Goal: Task Accomplishment & Management: Complete application form

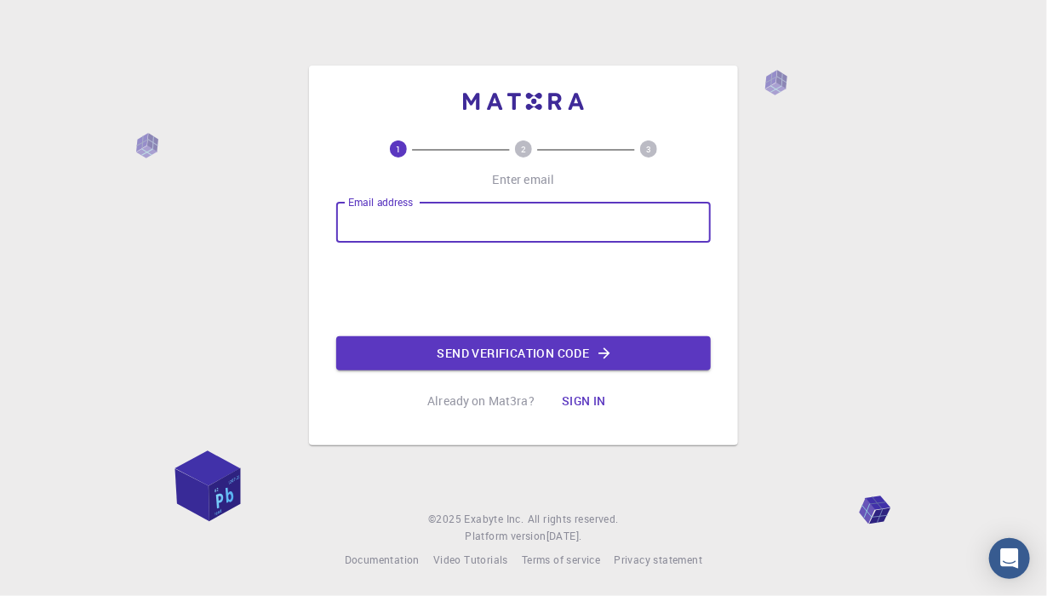
type input "[EMAIL_ADDRESS][DOMAIN_NAME]"
click at [514, 352] on button "Send verification code" at bounding box center [523, 353] width 374 height 34
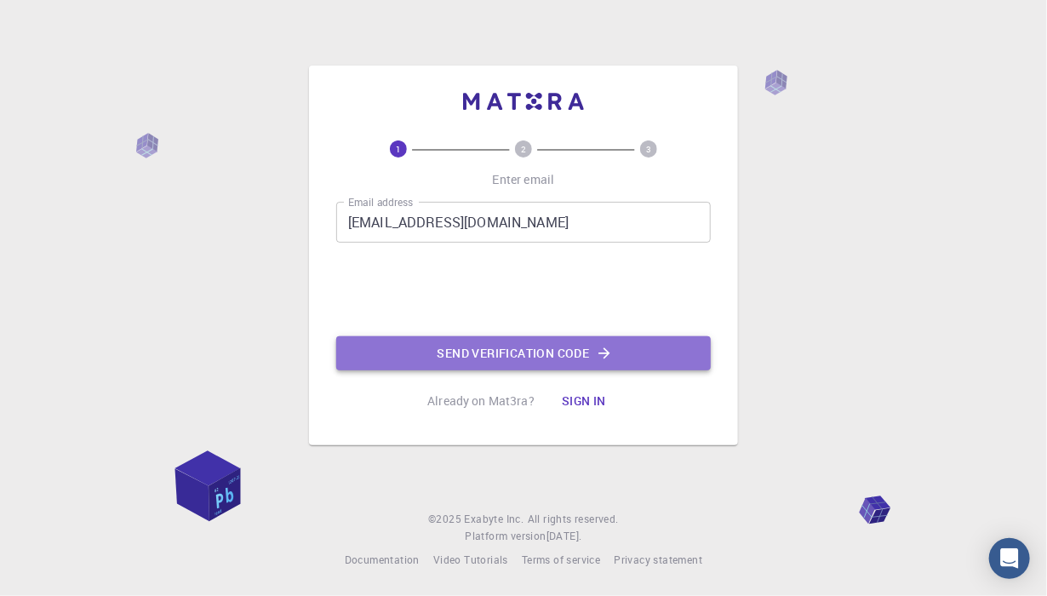
click at [593, 352] on button "Send verification code" at bounding box center [523, 353] width 374 height 34
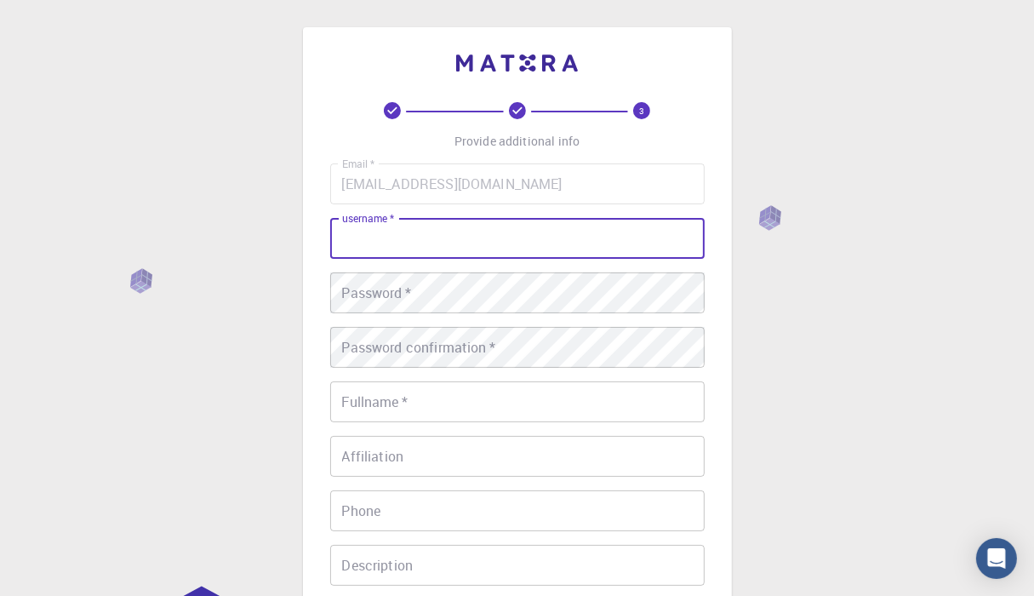
drag, startPoint x: 558, startPoint y: 244, endPoint x: 557, endPoint y: 254, distance: 10.2
click at [557, 254] on input "username   *" at bounding box center [517, 238] width 374 height 41
type input "[PERSON_NAME]"
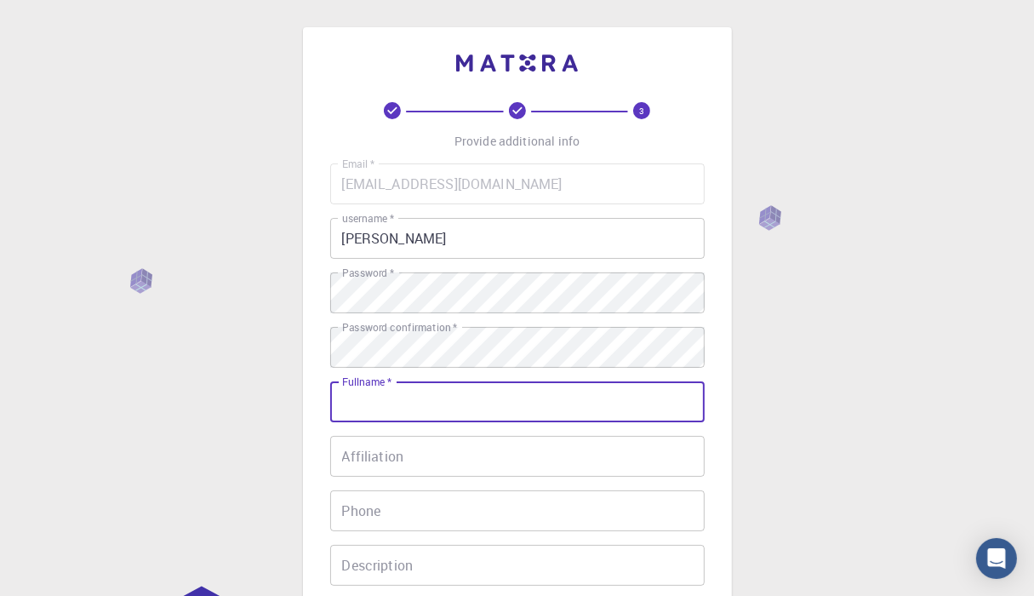
click at [455, 391] on input "Fullname   *" at bounding box center [517, 401] width 374 height 41
type input "[PERSON_NAME]"
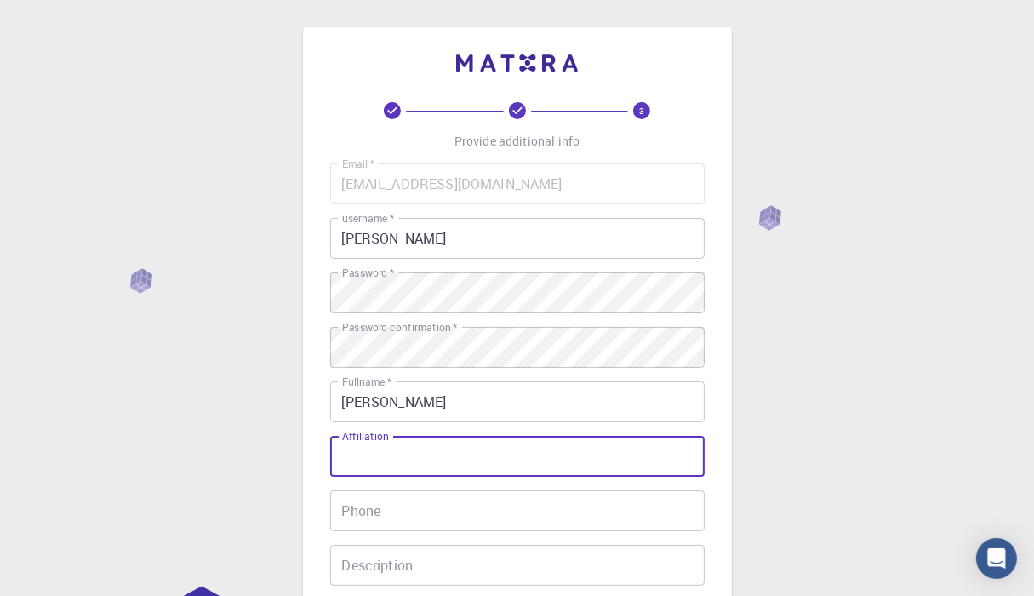
click at [405, 455] on input "Affiliation" at bounding box center [517, 456] width 374 height 41
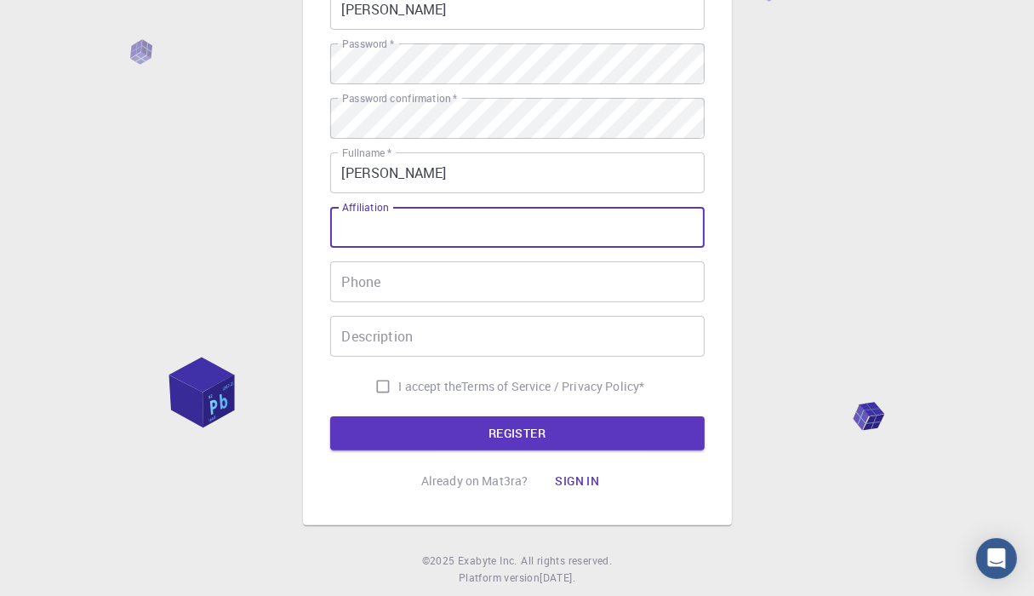
scroll to position [238, 0]
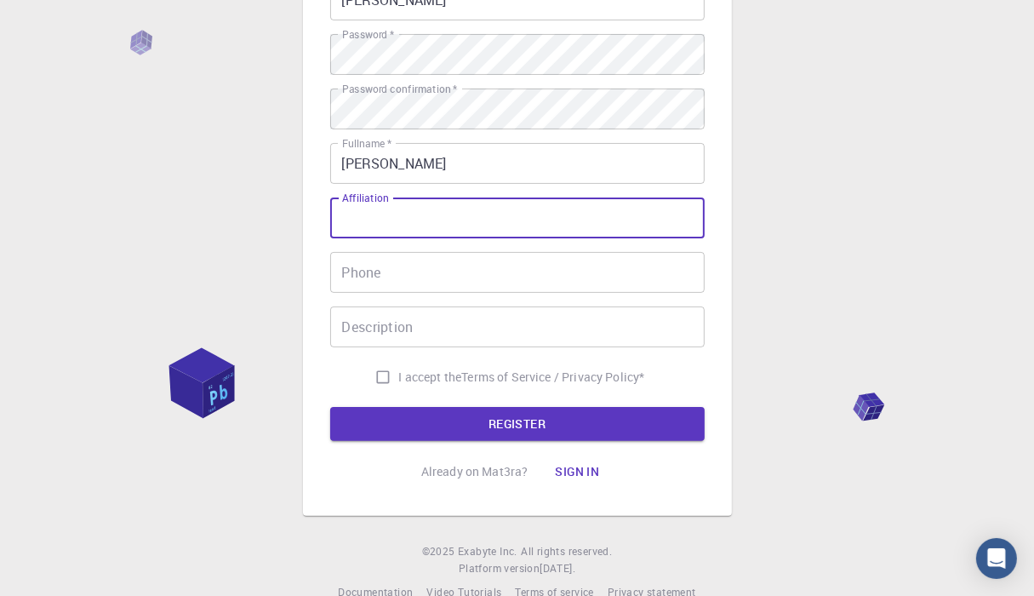
type input "c"
type input "[GEOGRAPHIC_DATA]"
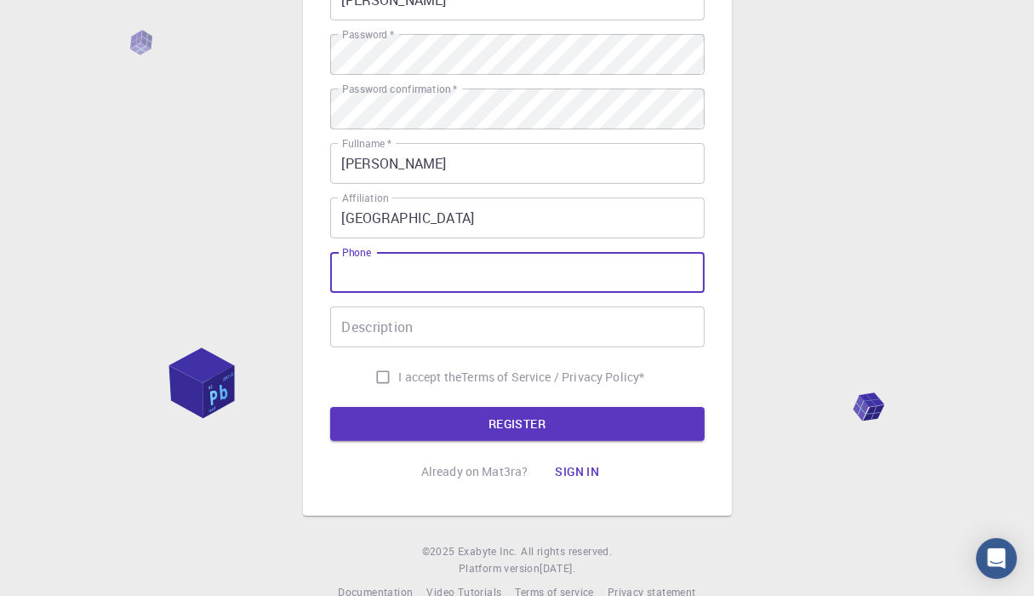
click at [538, 274] on input "Phone" at bounding box center [517, 272] width 374 height 41
type input "0997246113"
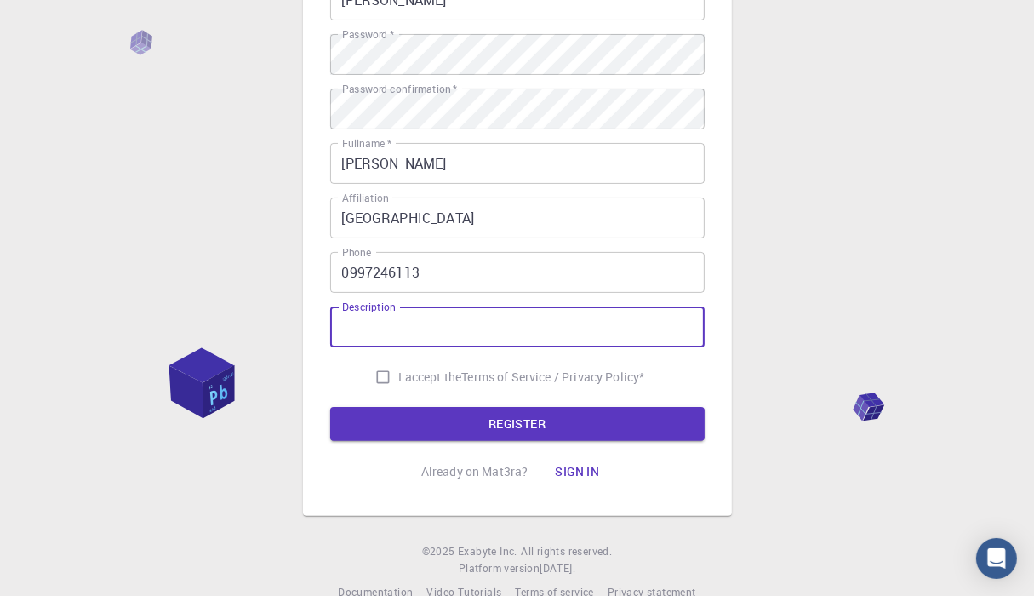
click at [510, 315] on input "Description" at bounding box center [517, 326] width 374 height 41
type input "."
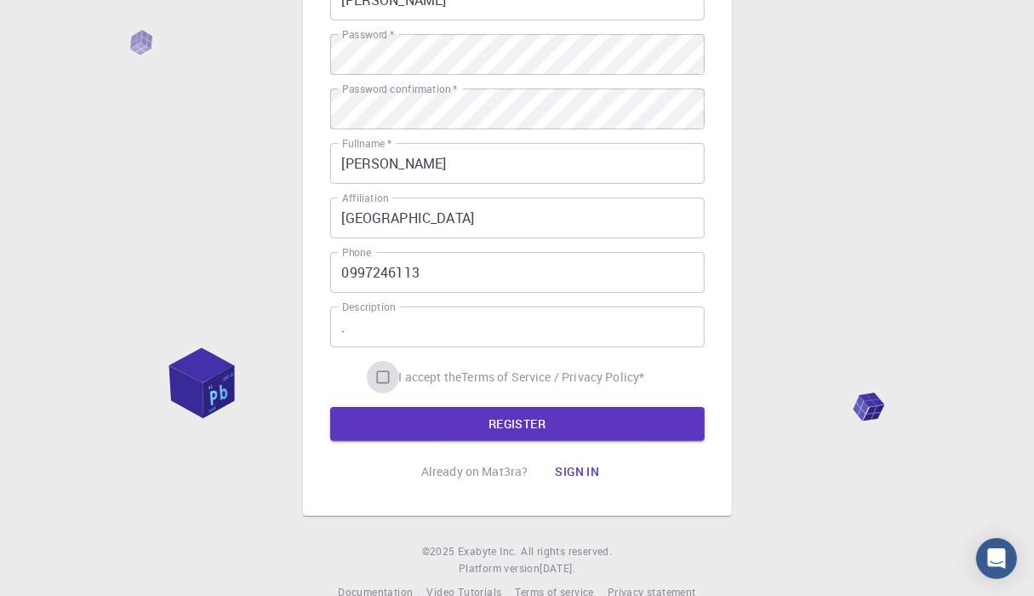
click at [379, 374] on input "I accept the Terms of Service / Privacy Policy *" at bounding box center [383, 377] width 32 height 32
checkbox input "true"
drag, startPoint x: 434, startPoint y: 445, endPoint x: 459, endPoint y: 429, distance: 29.5
click at [459, 429] on div "3 Provide additional info Email   * [EMAIL_ADDRESS][DOMAIN_NAME] Email   * user…" at bounding box center [517, 176] width 374 height 625
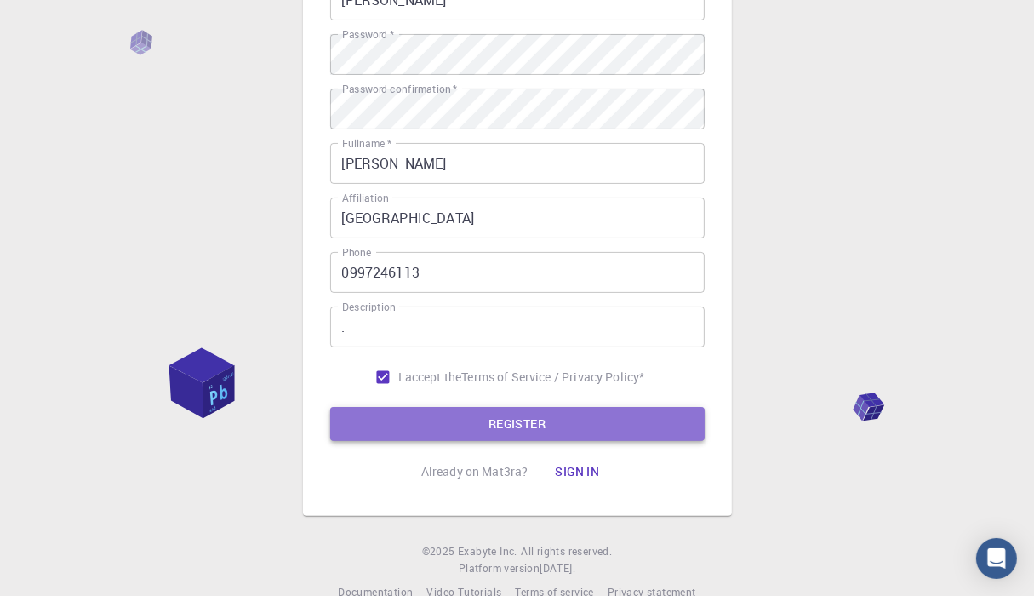
click at [459, 429] on button "REGISTER" at bounding box center [517, 424] width 374 height 34
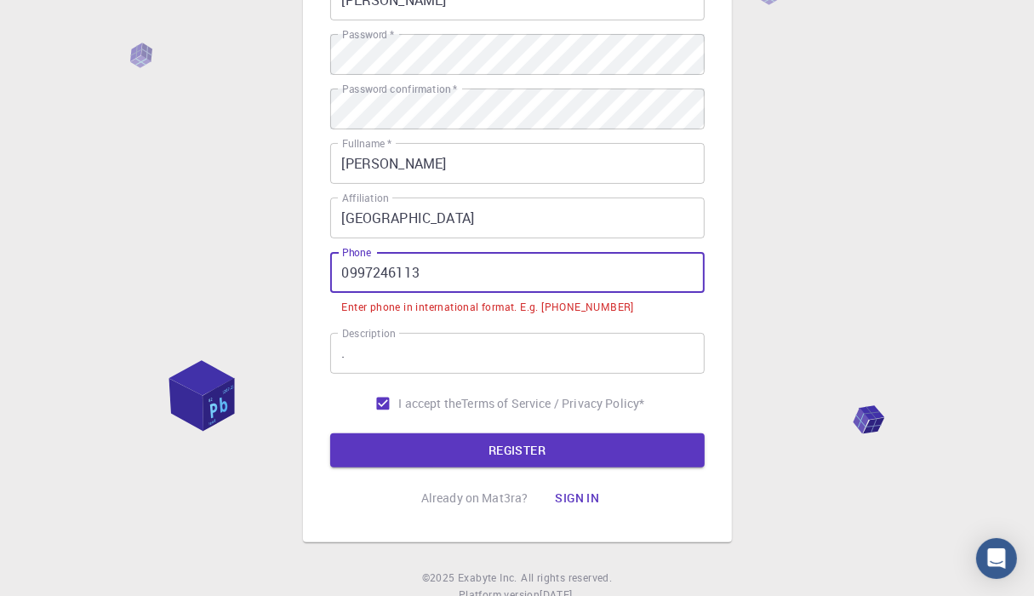
click at [347, 271] on input "0997246113" at bounding box center [517, 272] width 374 height 41
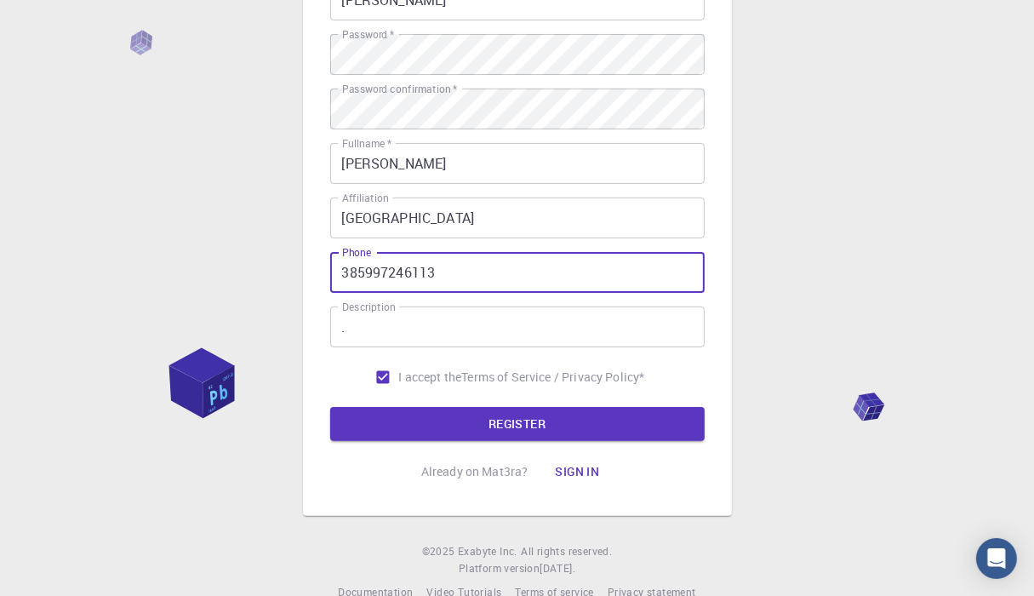
click at [330, 407] on button "REGISTER" at bounding box center [517, 424] width 374 height 34
type input "[PHONE_NUMBER]"
click at [330, 407] on button "REGISTER" at bounding box center [517, 424] width 374 height 34
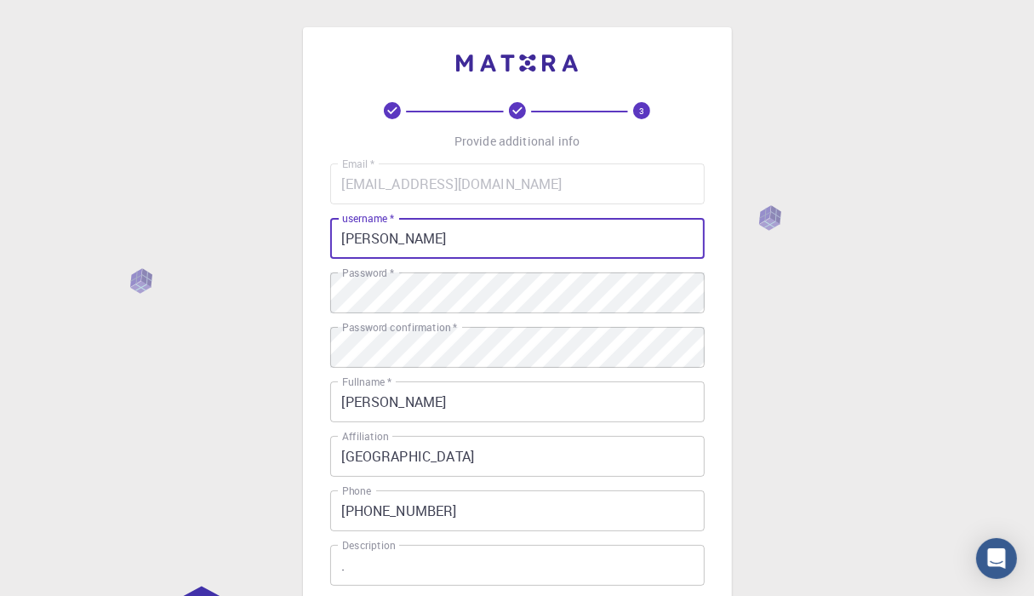
click at [522, 244] on input "[PERSON_NAME]" at bounding box center [517, 238] width 374 height 41
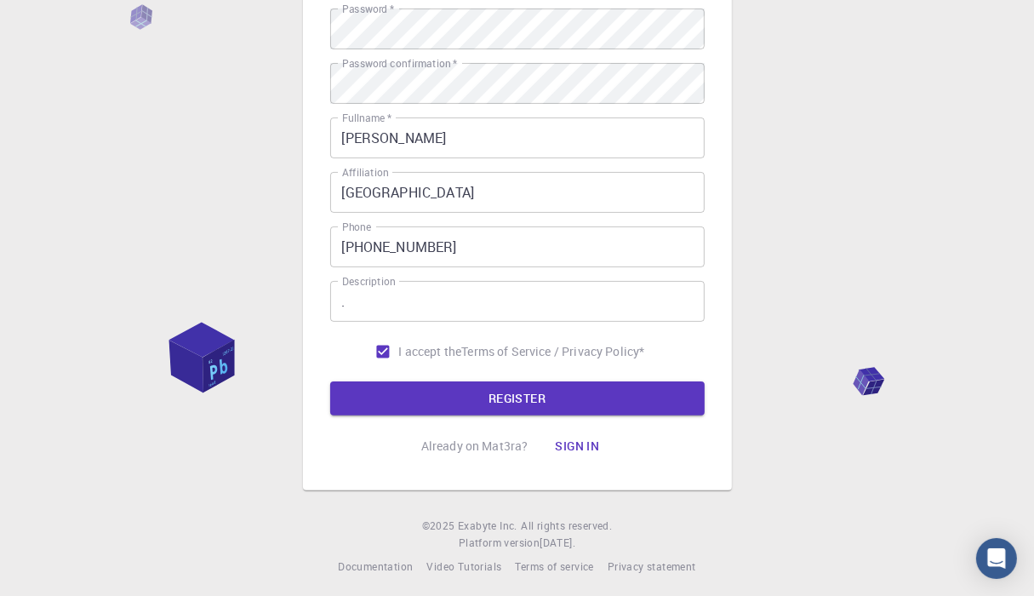
scroll to position [270, 0]
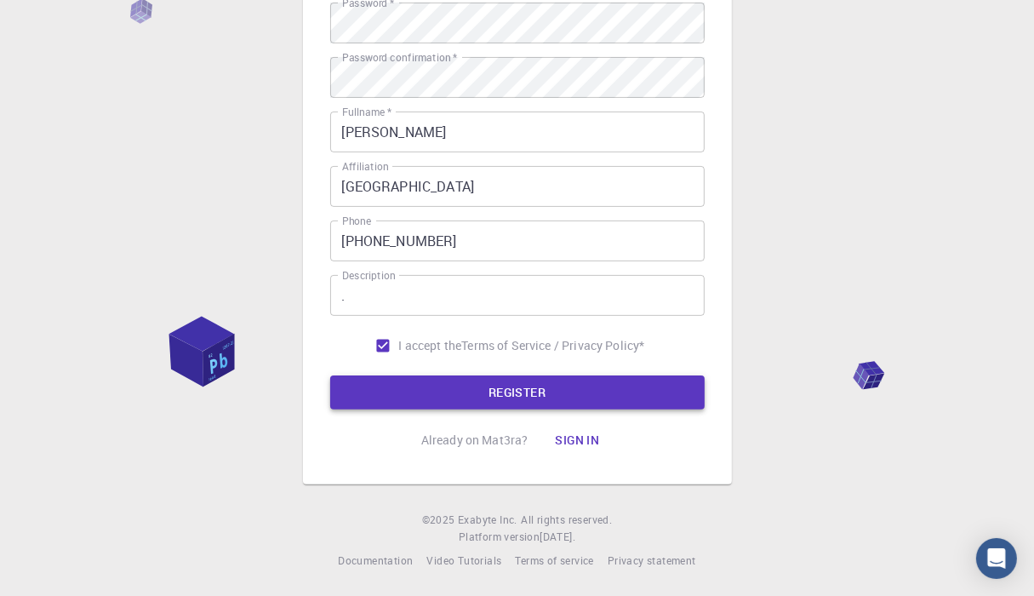
type input "stipsss"
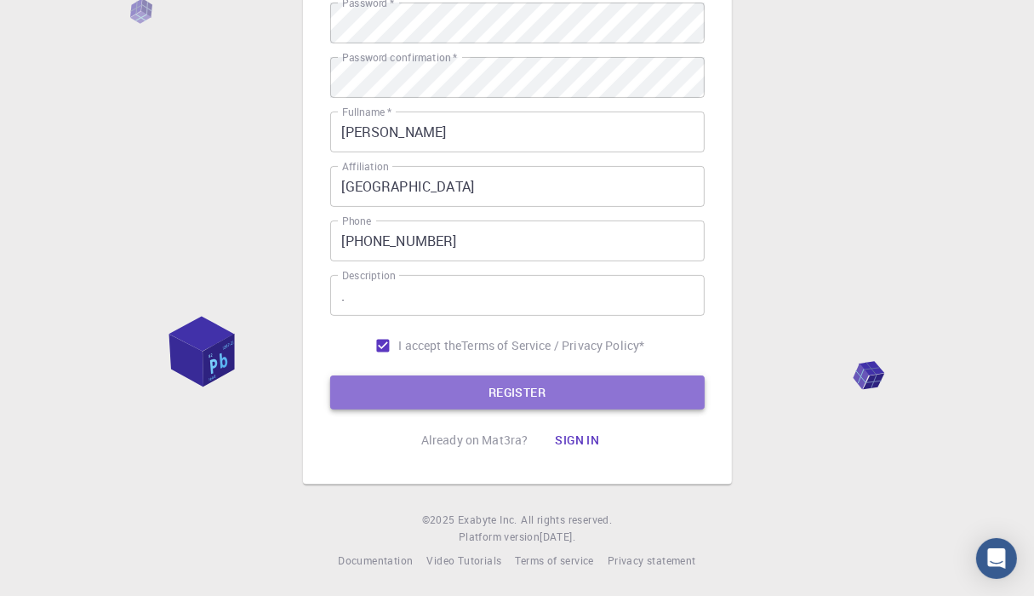
click at [640, 394] on button "REGISTER" at bounding box center [517, 392] width 374 height 34
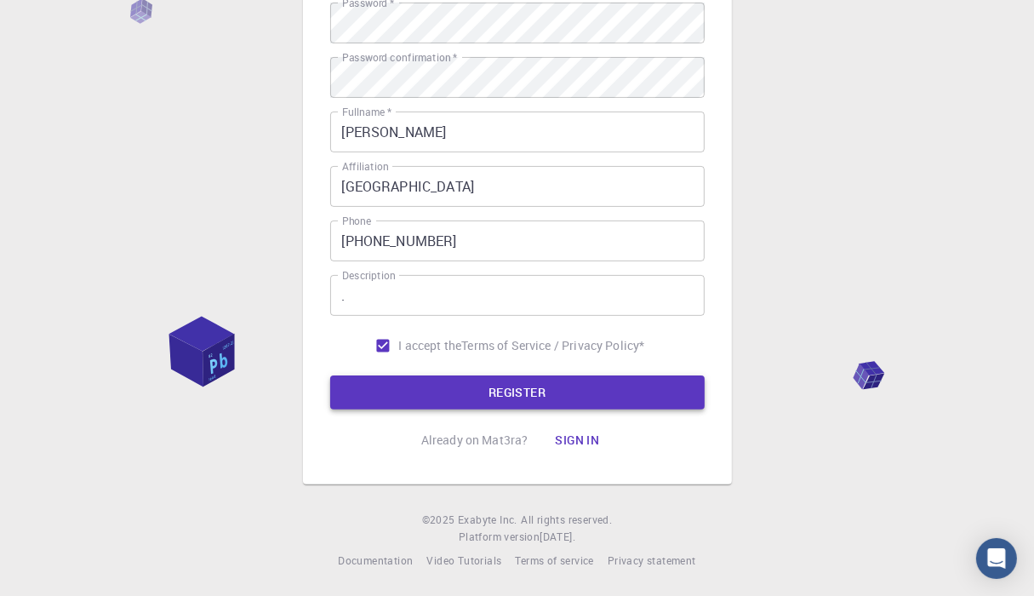
click at [640, 394] on button "REGISTER" at bounding box center [517, 392] width 374 height 34
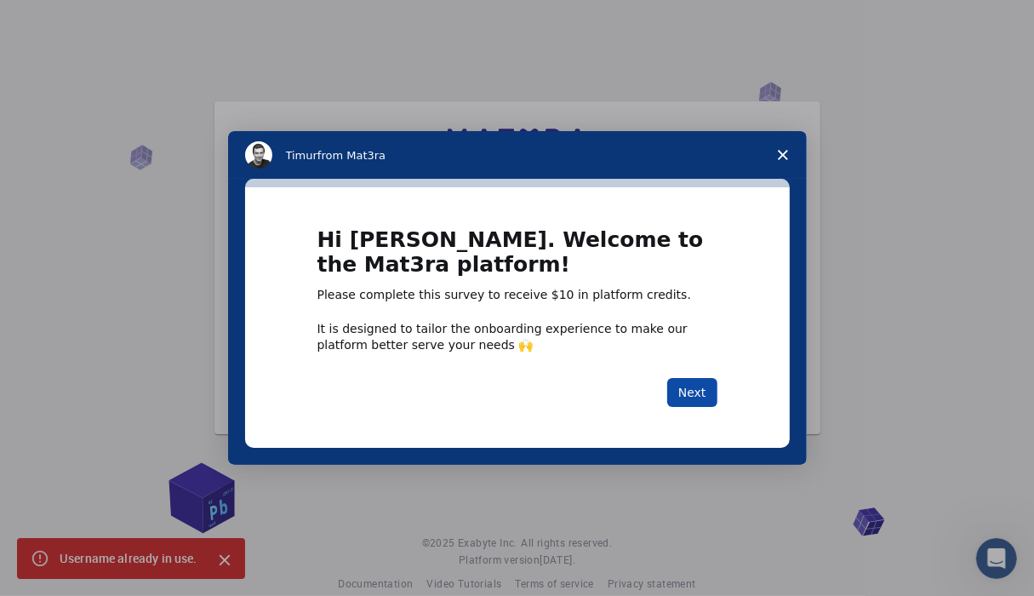
click at [701, 388] on button "Next" at bounding box center [692, 392] width 50 height 29
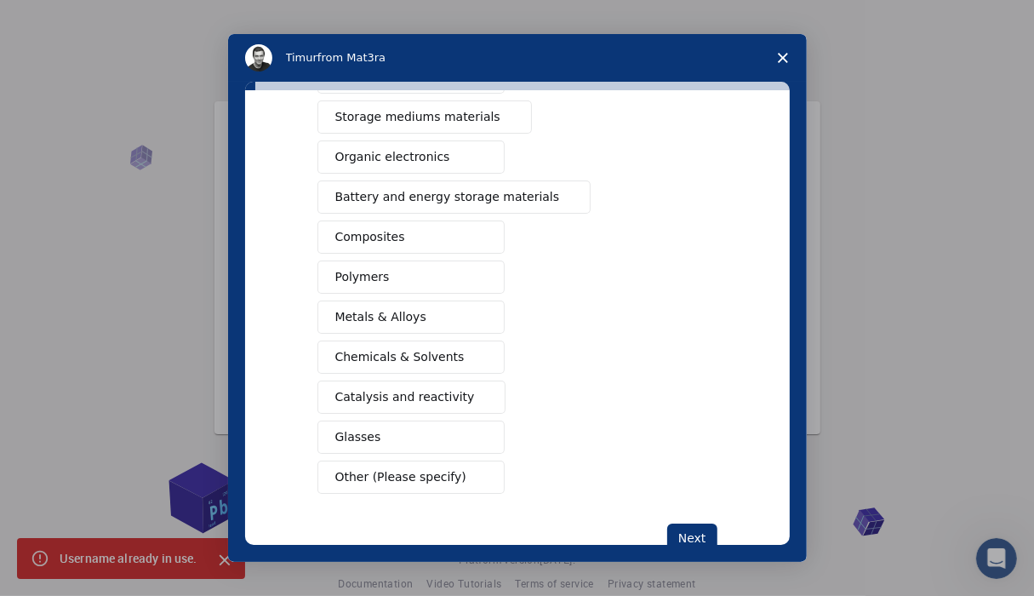
scroll to position [221, 0]
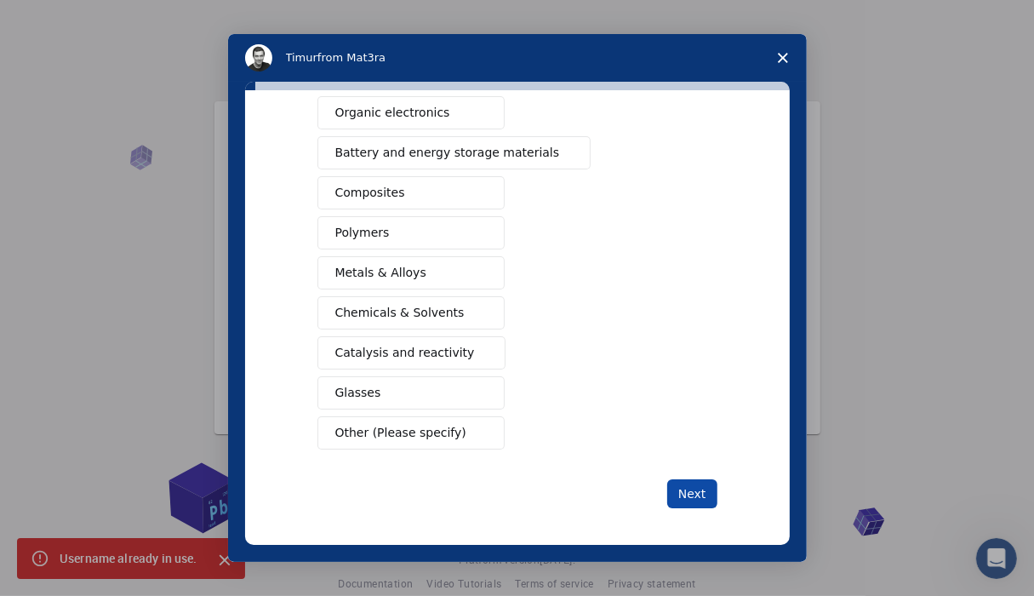
click at [702, 485] on button "Next" at bounding box center [692, 493] width 50 height 29
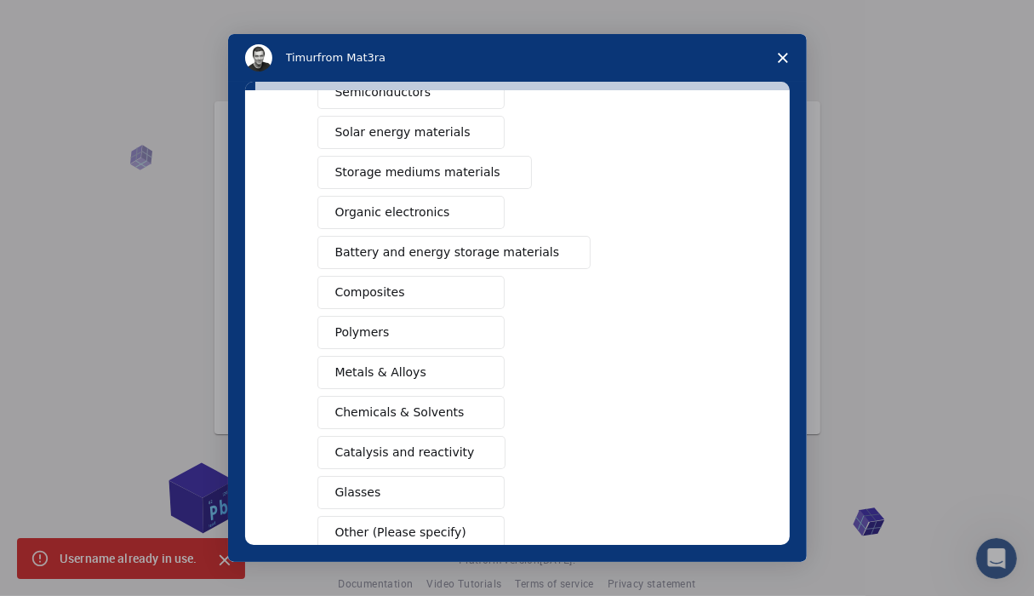
drag, startPoint x: 789, startPoint y: 284, endPoint x: 781, endPoint y: 402, distance: 117.7
click at [781, 402] on div "What type(s) of materials are you interested in? This is a required response Se…" at bounding box center [517, 317] width 545 height 454
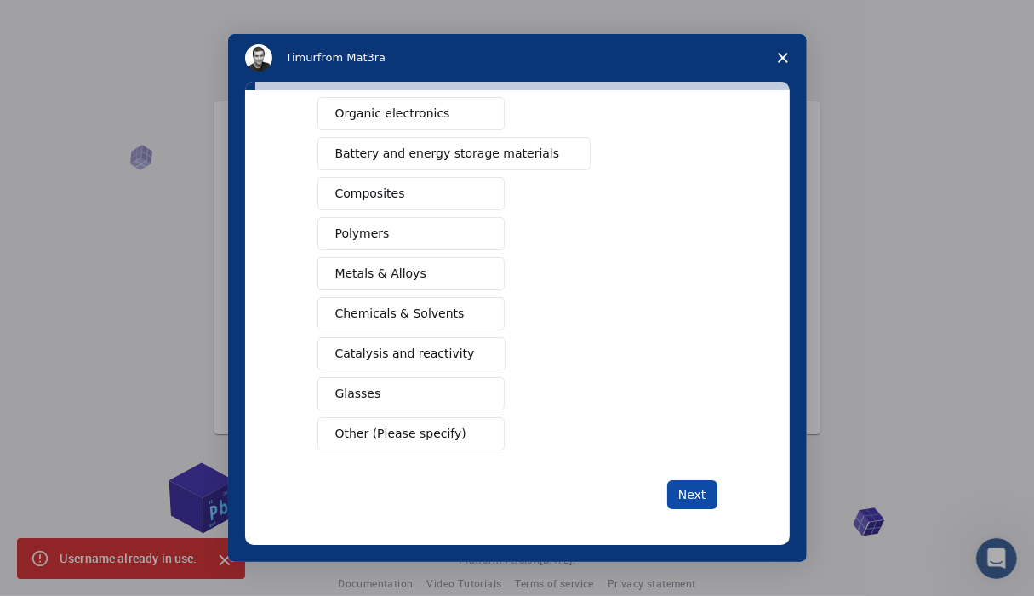
click at [694, 484] on button "Next" at bounding box center [692, 494] width 50 height 29
click at [693, 493] on button "Next" at bounding box center [692, 494] width 50 height 29
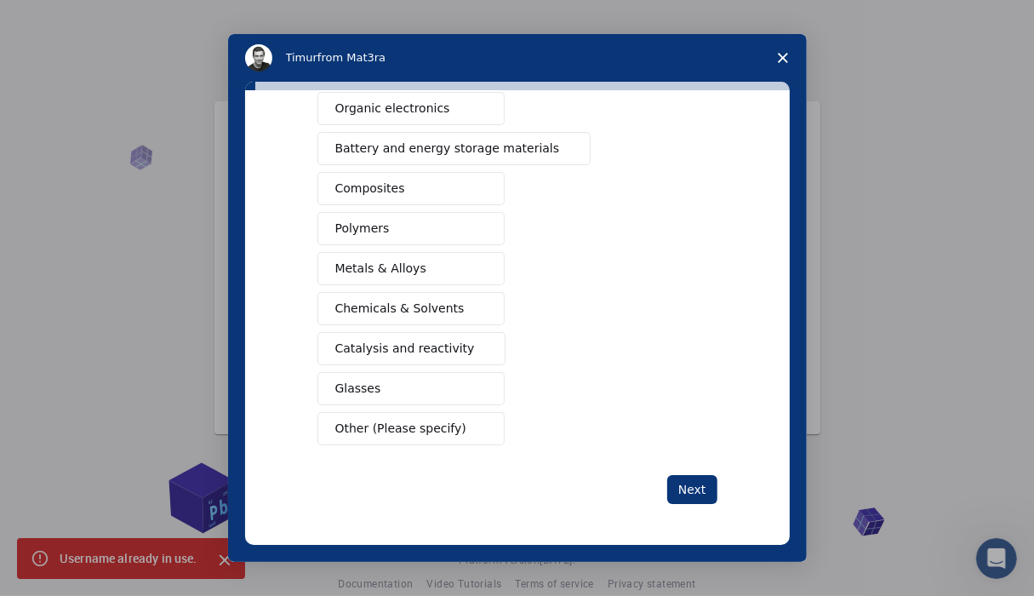
scroll to position [221, 0]
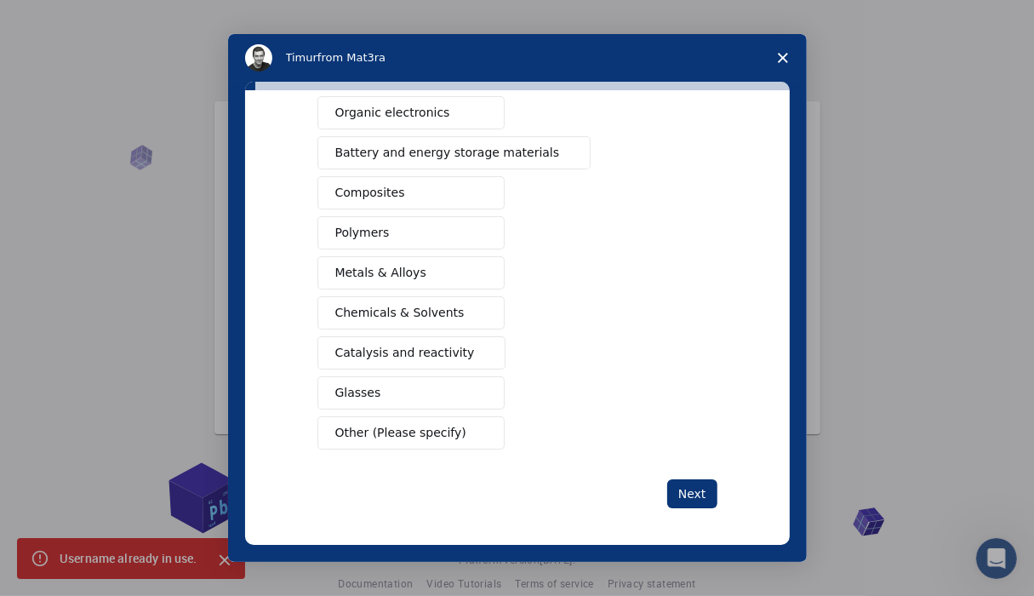
click at [419, 439] on button "Other (Please specify)" at bounding box center [410, 432] width 187 height 33
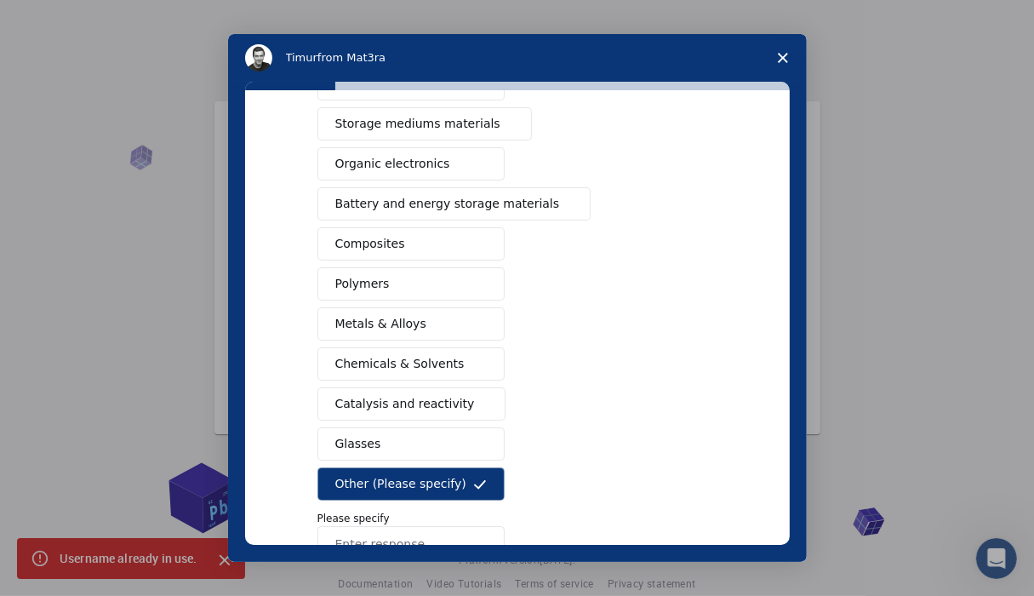
scroll to position [187, 0]
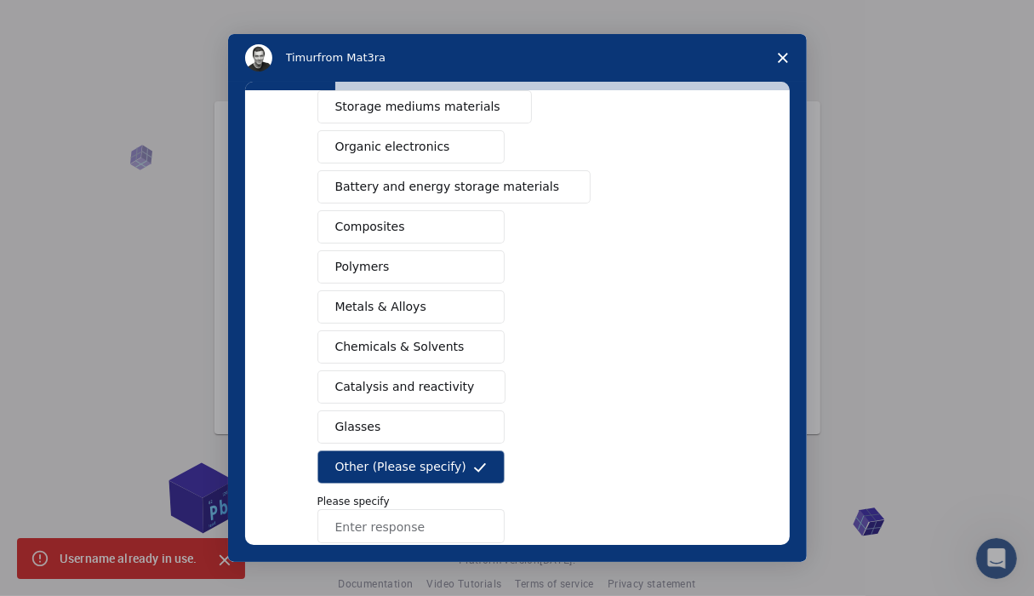
click at [405, 428] on button "Glasses" at bounding box center [410, 426] width 187 height 33
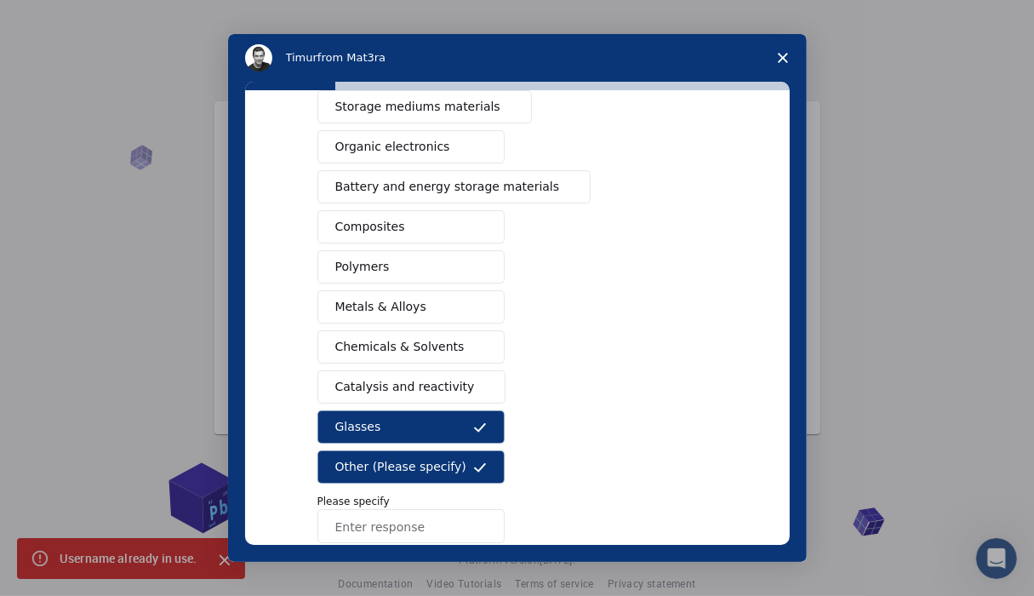
click at [473, 420] on icon "Intercom messenger" at bounding box center [480, 427] width 14 height 14
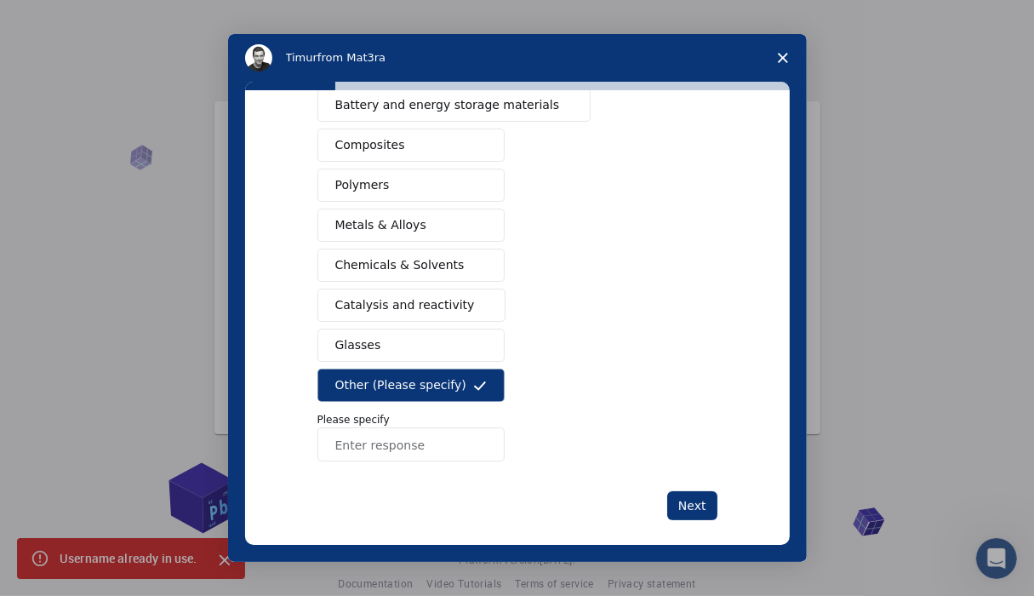
scroll to position [281, 0]
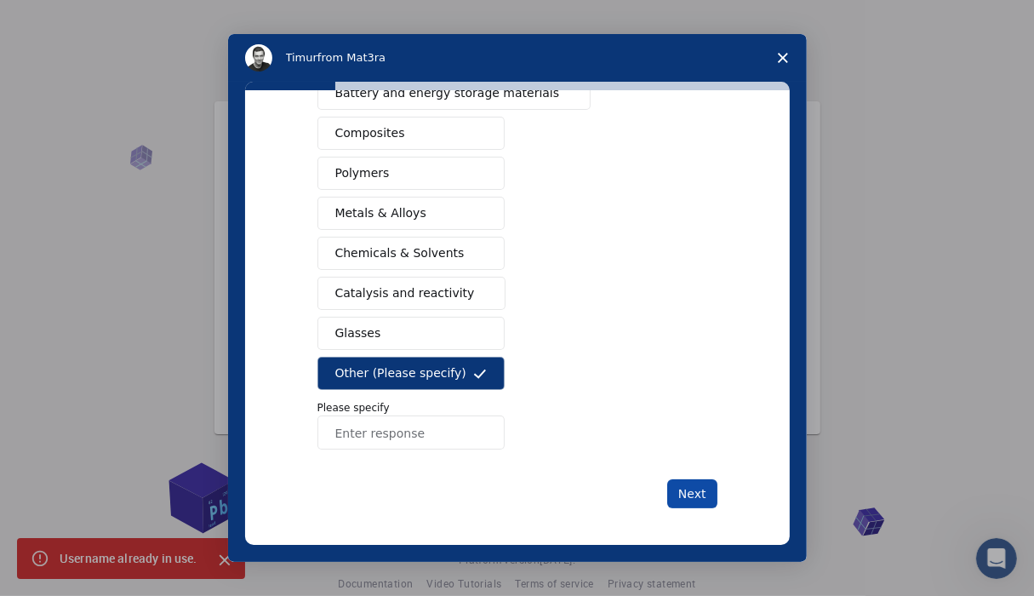
click at [694, 482] on button "Next" at bounding box center [692, 493] width 50 height 29
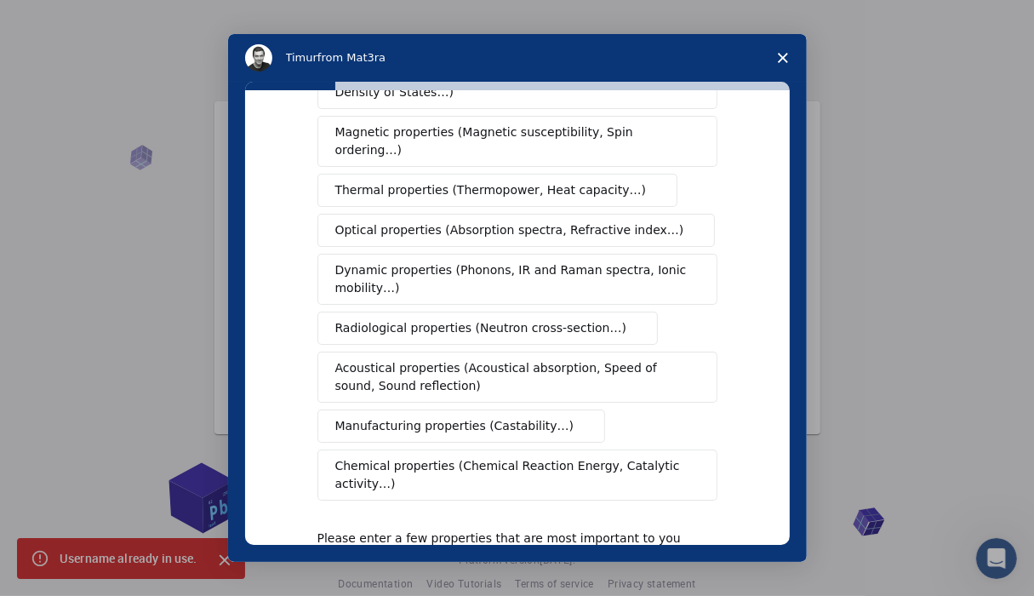
scroll to position [310, 0]
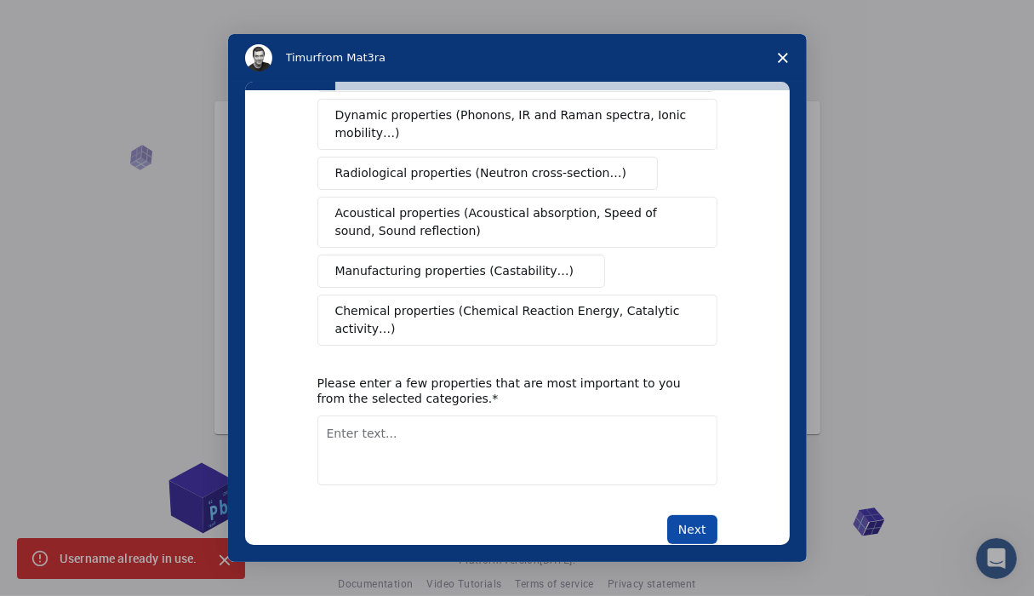
click at [703, 515] on button "Next" at bounding box center [692, 529] width 50 height 29
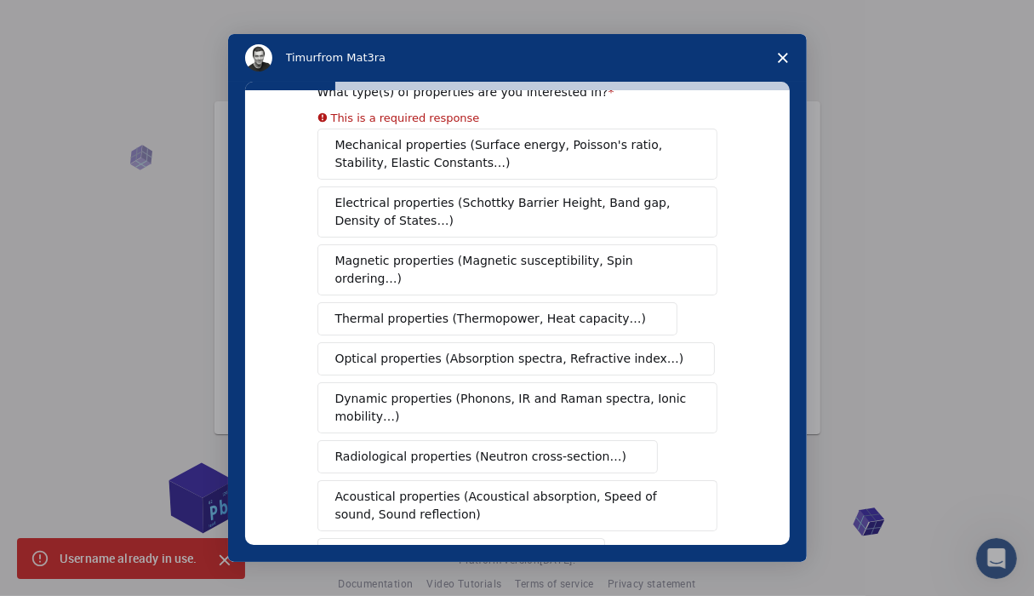
scroll to position [0, 0]
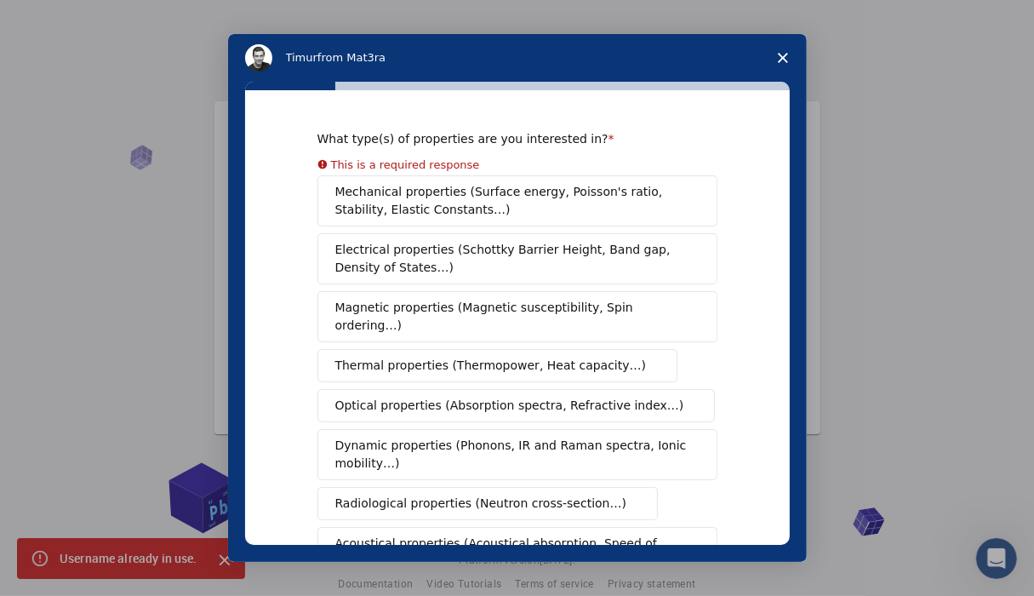
click at [782, 58] on polygon "Close survey" at bounding box center [783, 58] width 10 height 10
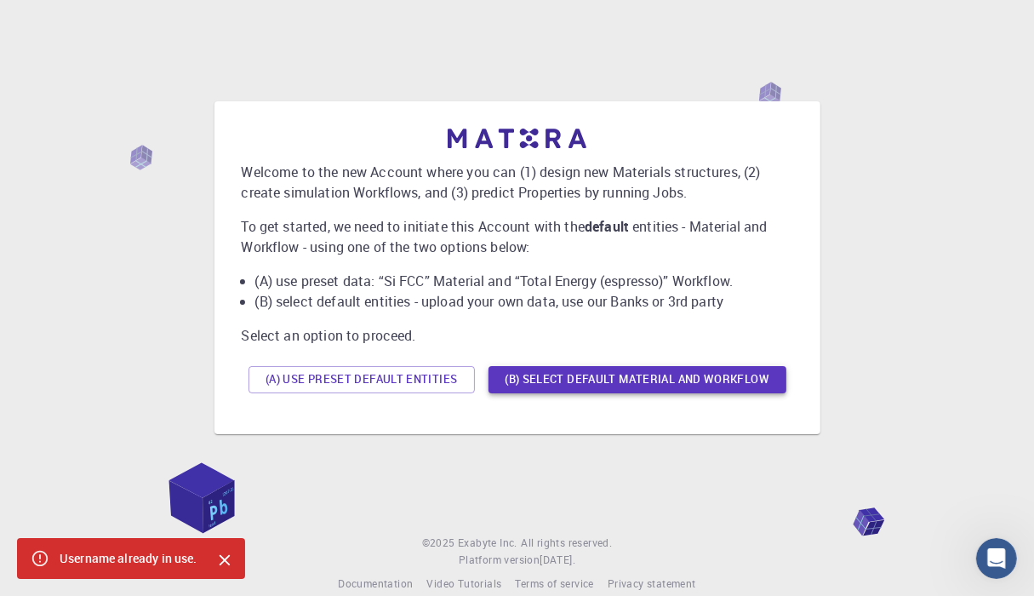
click at [643, 380] on button "(B) Select default material and workflow" at bounding box center [637, 379] width 298 height 27
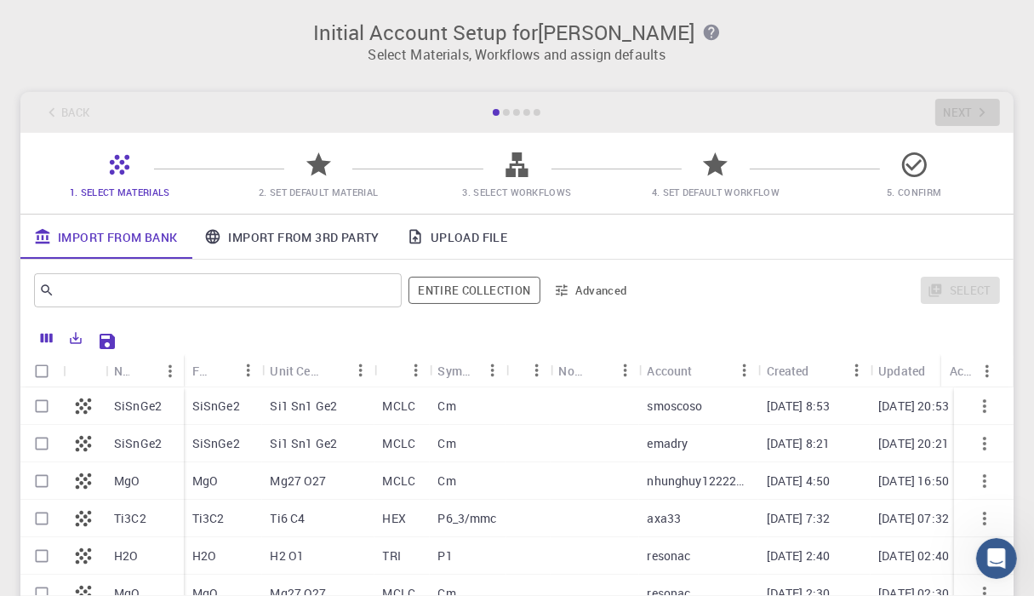
click at [288, 400] on p "Si1 Sn1 Ge2" at bounding box center [304, 405] width 67 height 17
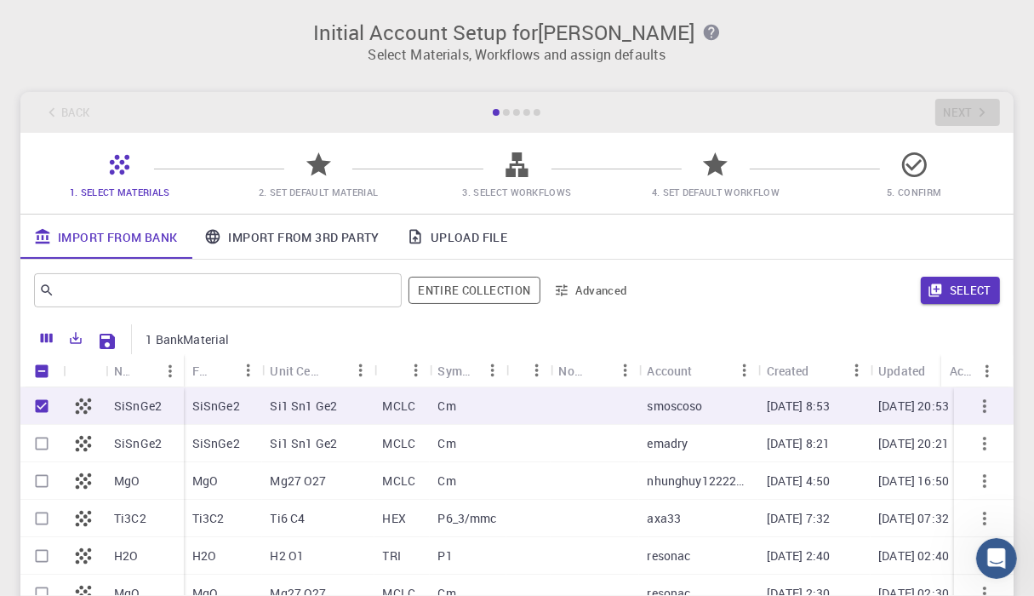
checkbox input "true"
click at [288, 400] on p "Si1 Sn1 Ge2" at bounding box center [304, 405] width 67 height 17
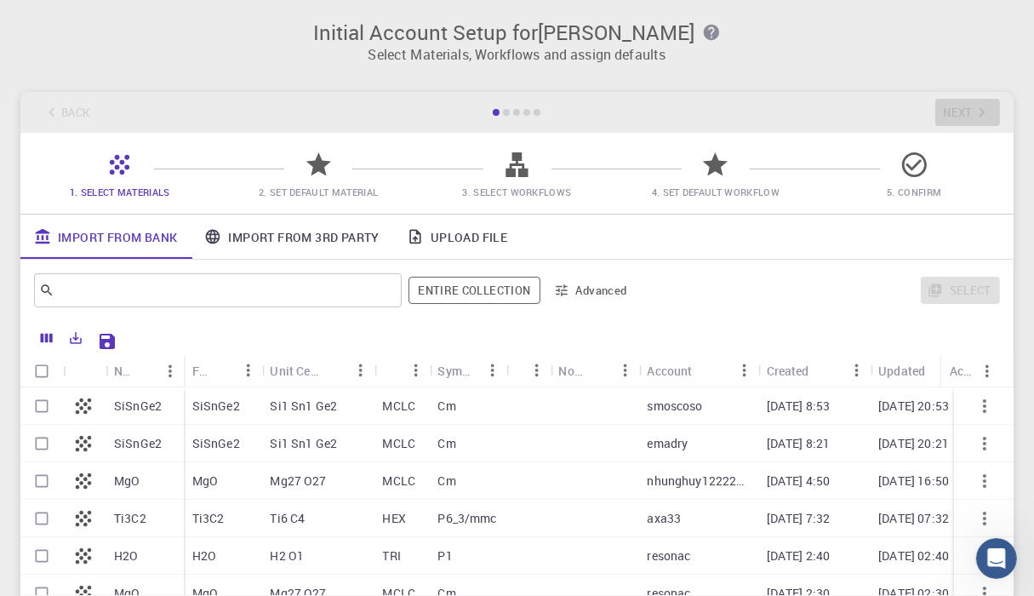
checkbox input "false"
click at [288, 400] on p "Si1 Sn1 Ge2" at bounding box center [304, 405] width 67 height 17
checkbox input "true"
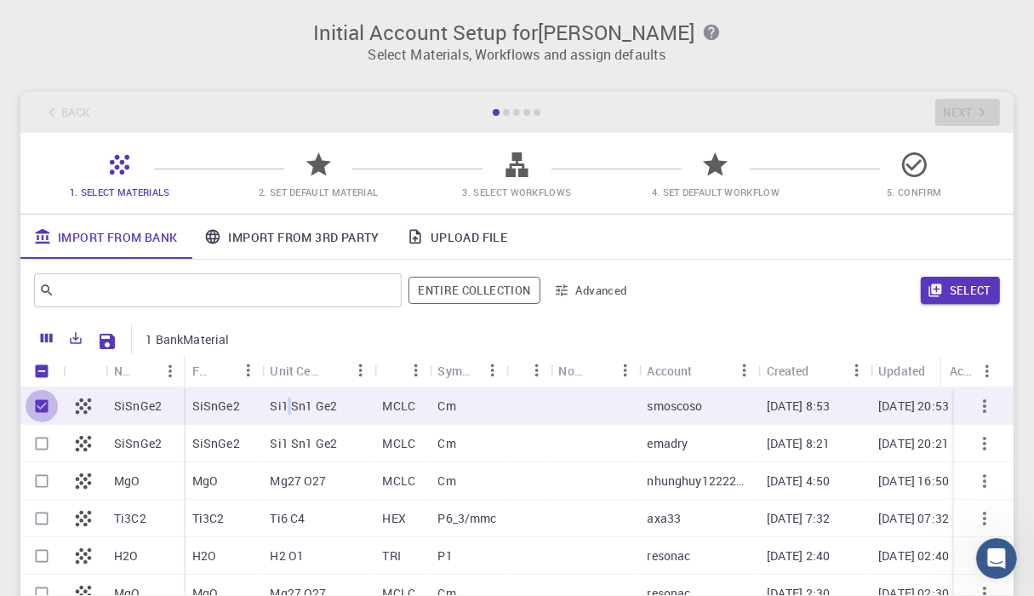
click at [44, 412] on input "Unselect row" at bounding box center [42, 406] width 32 height 32
checkbox input "false"
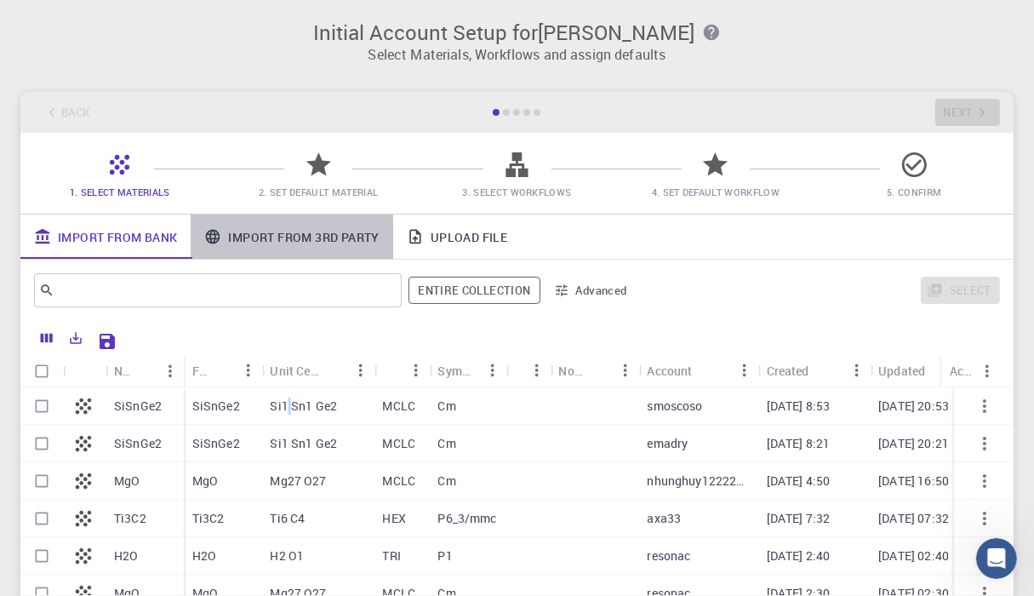
click at [293, 230] on link "Import From 3rd Party" at bounding box center [292, 236] width 202 height 44
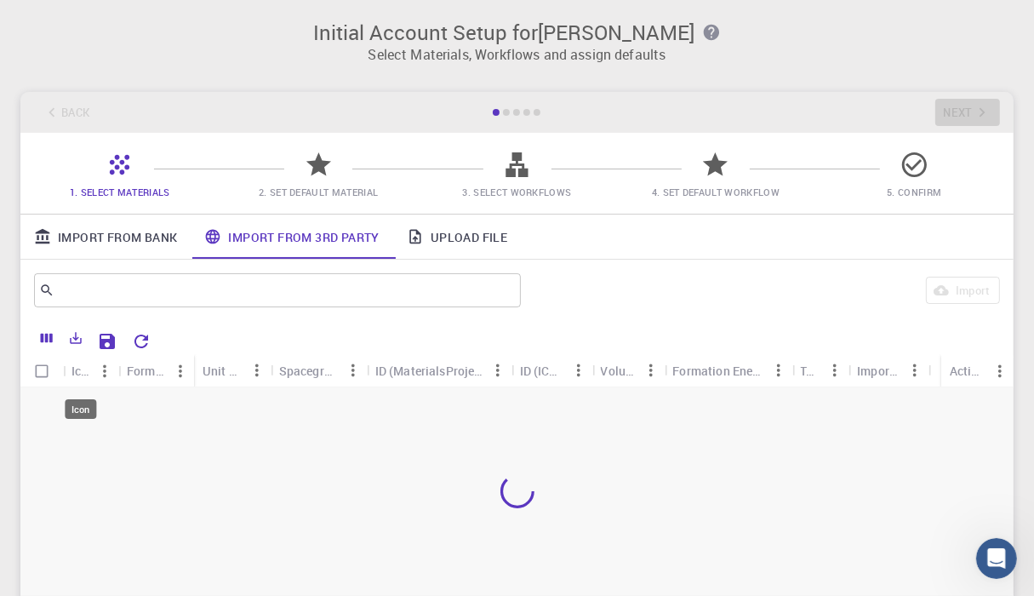
click at [86, 370] on div "Icon" at bounding box center [81, 370] width 20 height 33
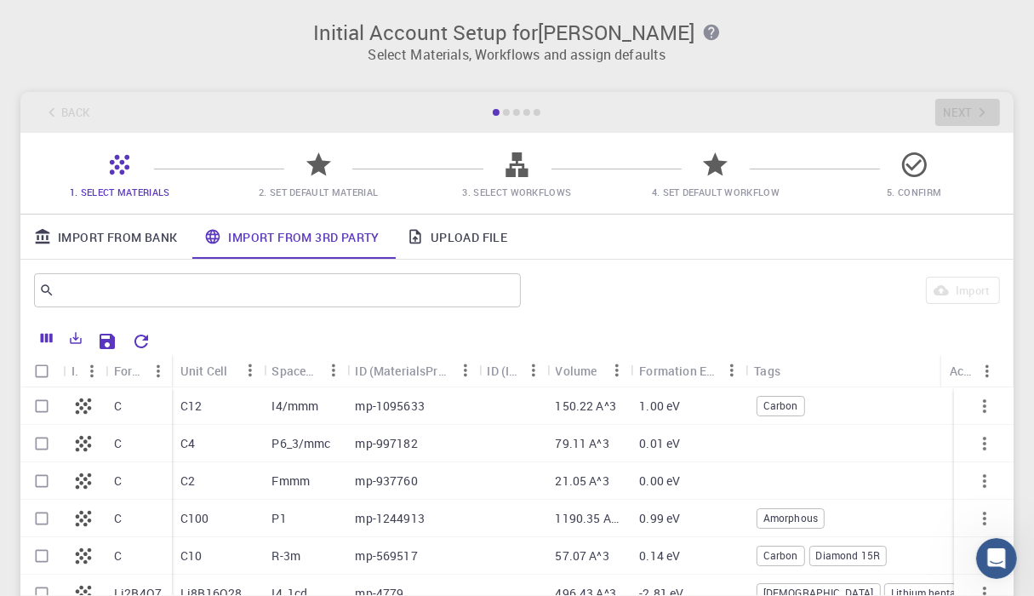
click at [337, 418] on div "I4/mmm" at bounding box center [304, 405] width 83 height 37
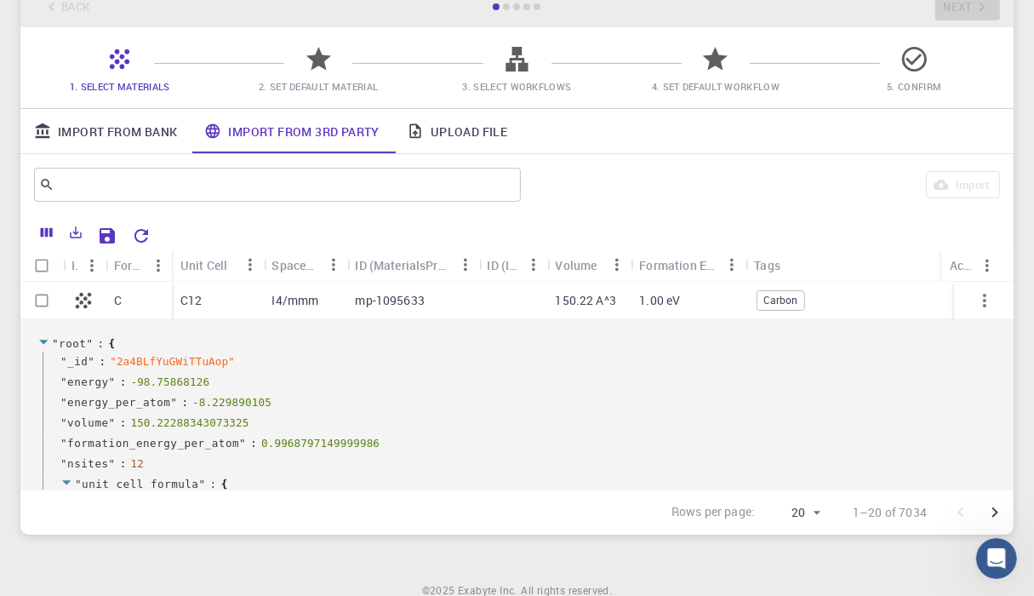
scroll to position [67, 0]
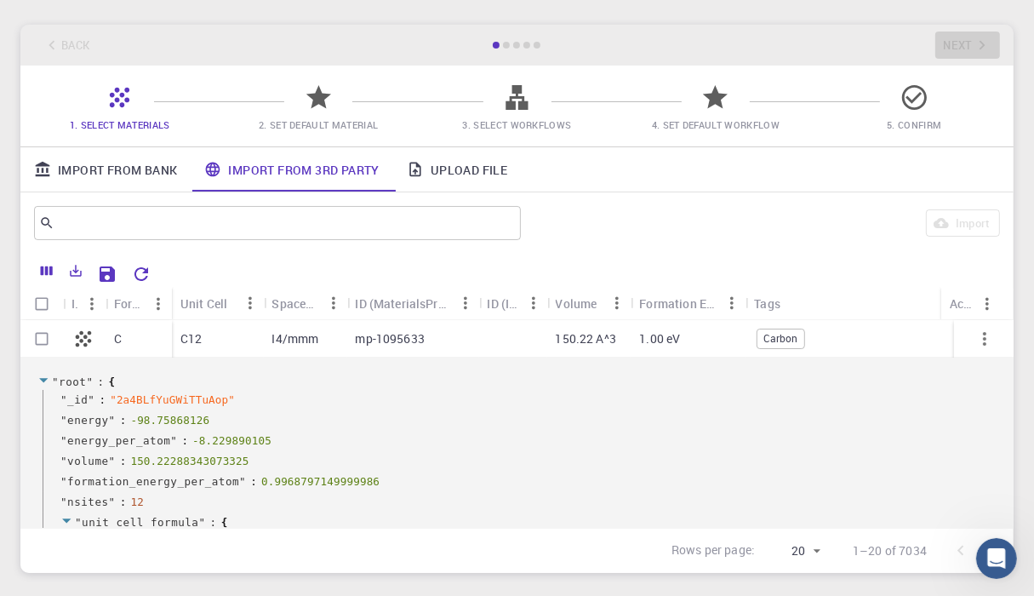
click at [432, 325] on div "mp-1095633" at bounding box center [412, 338] width 132 height 37
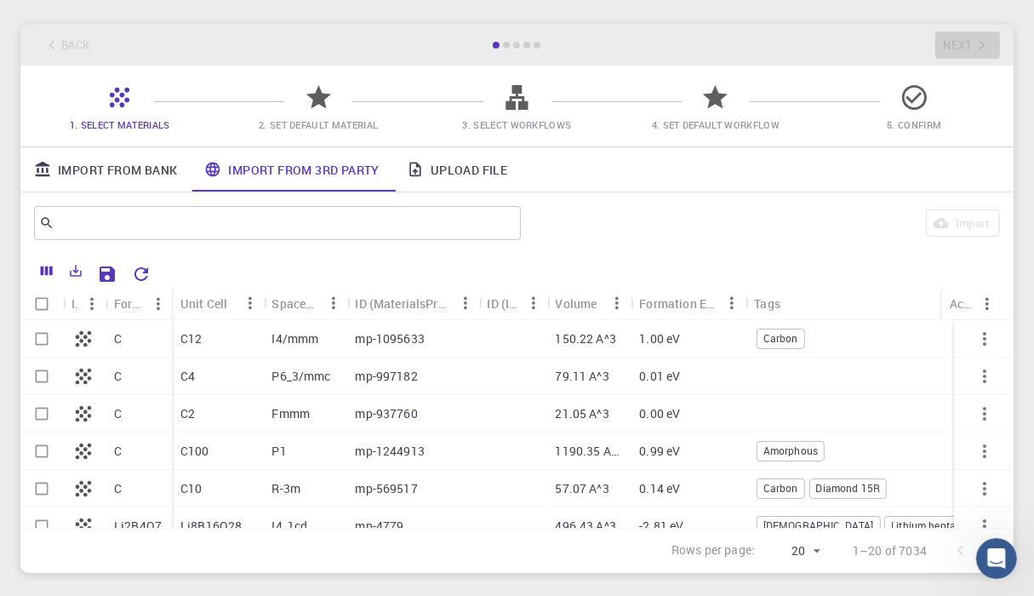
click at [319, 86] on icon at bounding box center [319, 98] width 30 height 30
click at [320, 91] on icon at bounding box center [318, 97] width 25 height 24
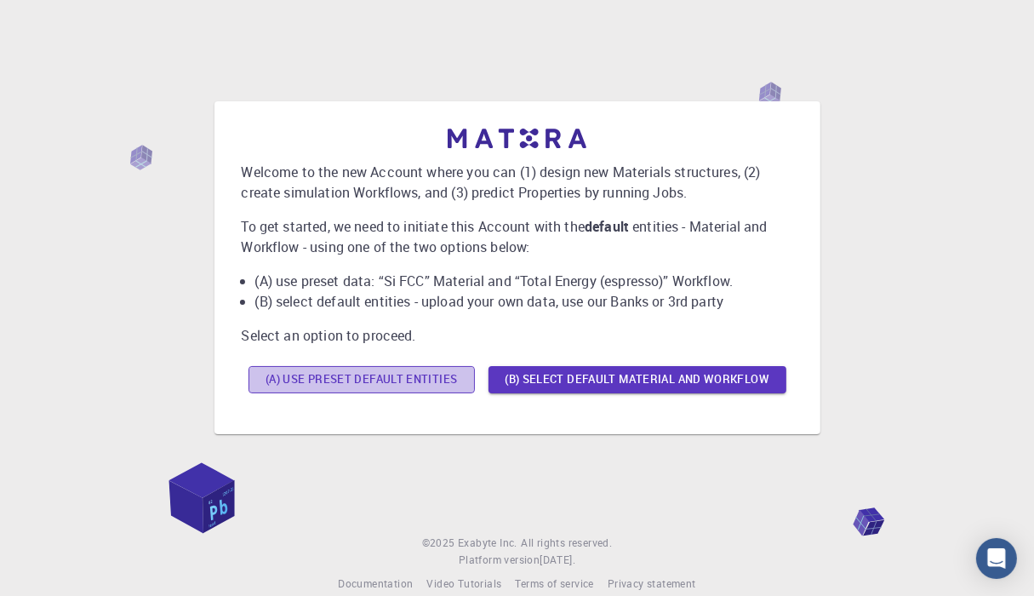
click at [372, 385] on button "(A) Use preset default entities" at bounding box center [361, 379] width 226 height 27
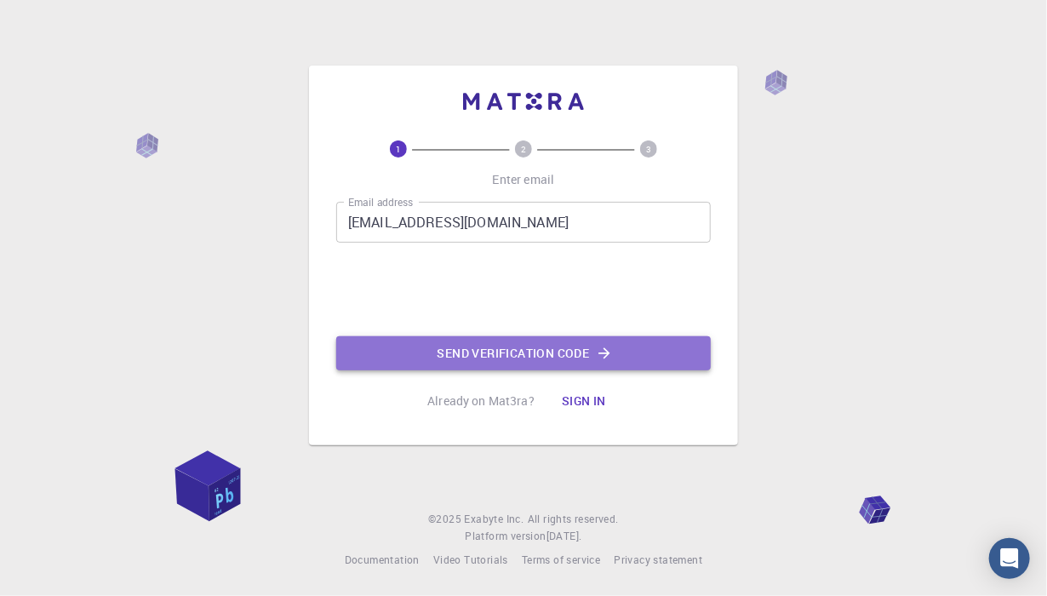
click at [501, 361] on button "Send verification code" at bounding box center [523, 353] width 374 height 34
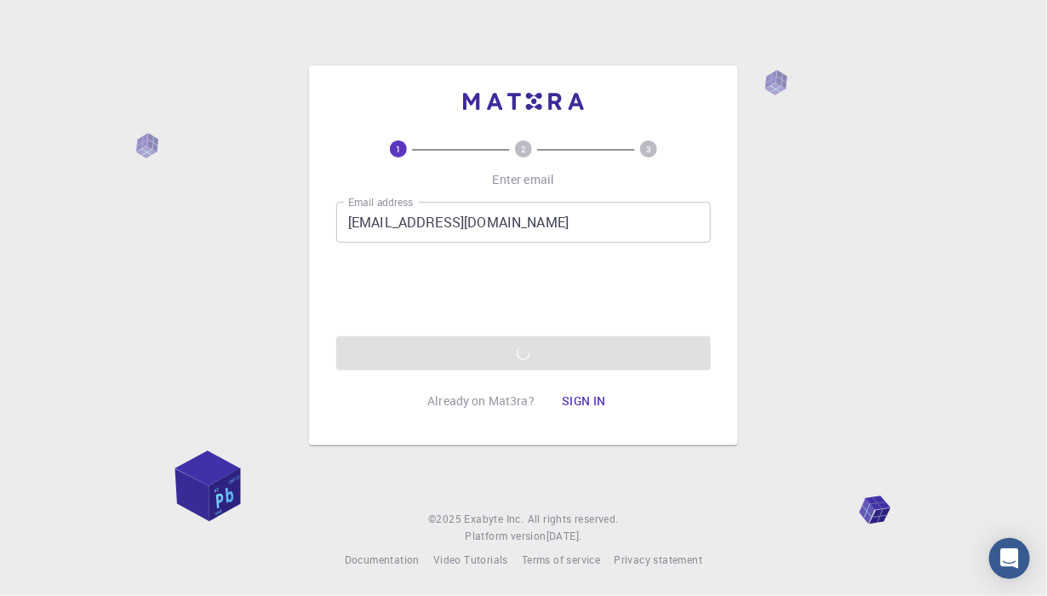
click at [580, 411] on button "Sign in" at bounding box center [583, 401] width 71 height 34
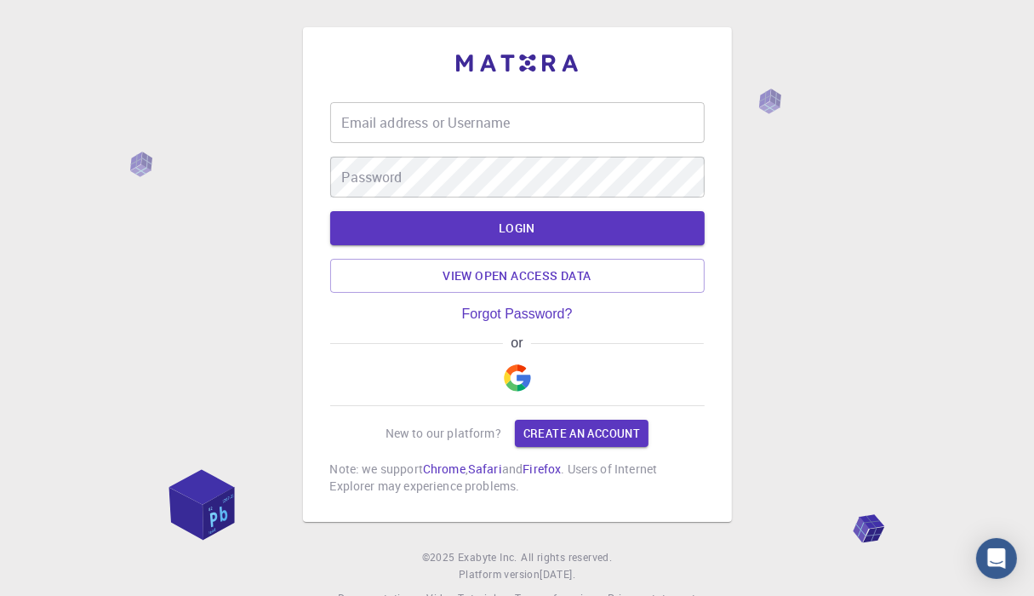
click at [437, 99] on div "Email address or Username Email address or Username Password Password LOGIN Vie…" at bounding box center [517, 274] width 374 height 440
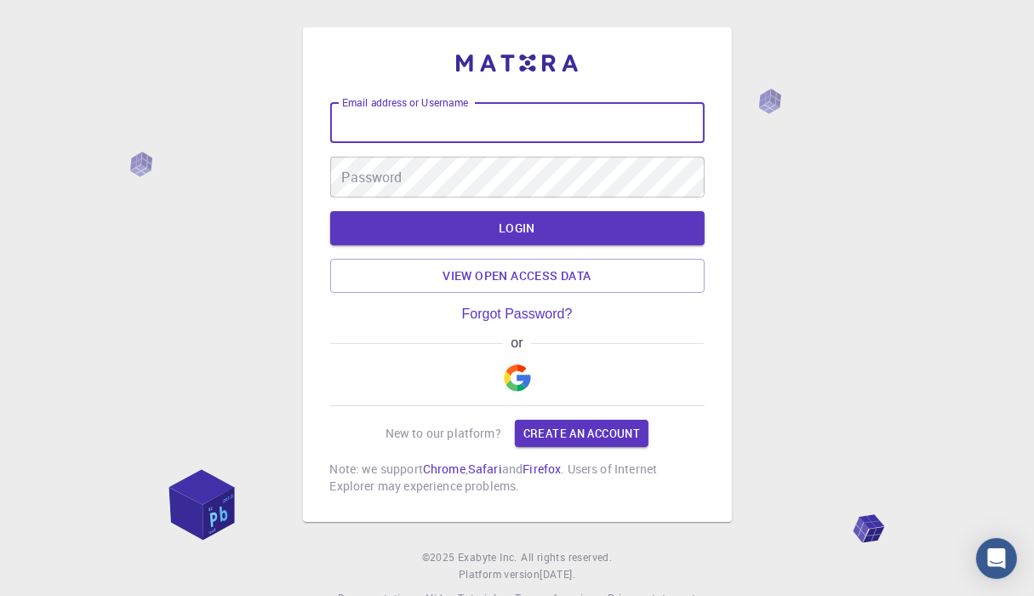
click at [440, 128] on input "Email address or Username" at bounding box center [517, 122] width 374 height 41
type input "[EMAIL_ADDRESS][DOMAIN_NAME]"
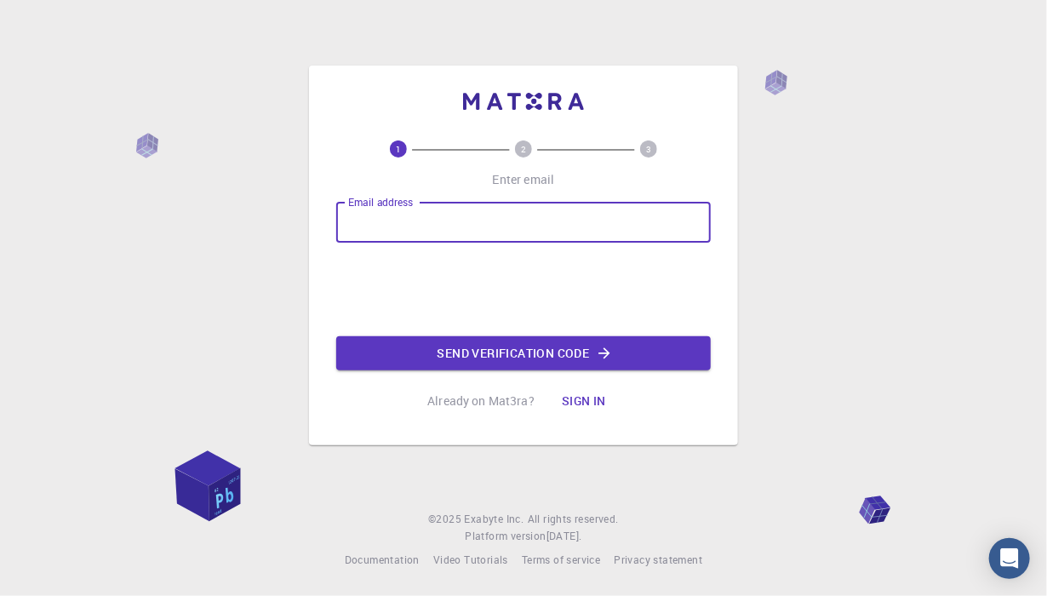
click at [415, 235] on input "Email address" at bounding box center [523, 222] width 374 height 41
type input "[EMAIL_ADDRESS][DOMAIN_NAME]"
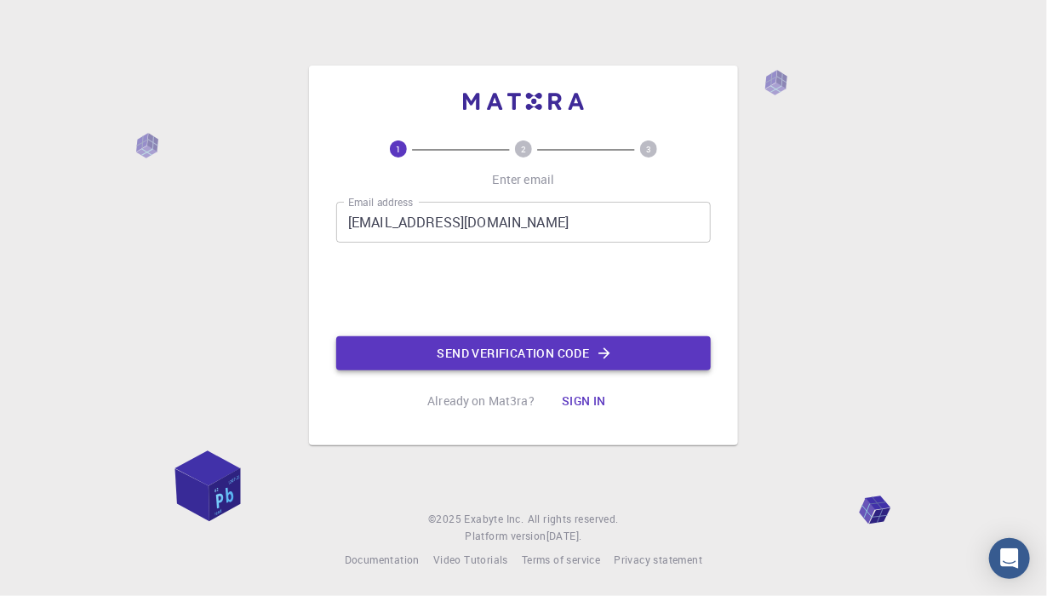
click at [488, 357] on button "Send verification code" at bounding box center [523, 353] width 374 height 34
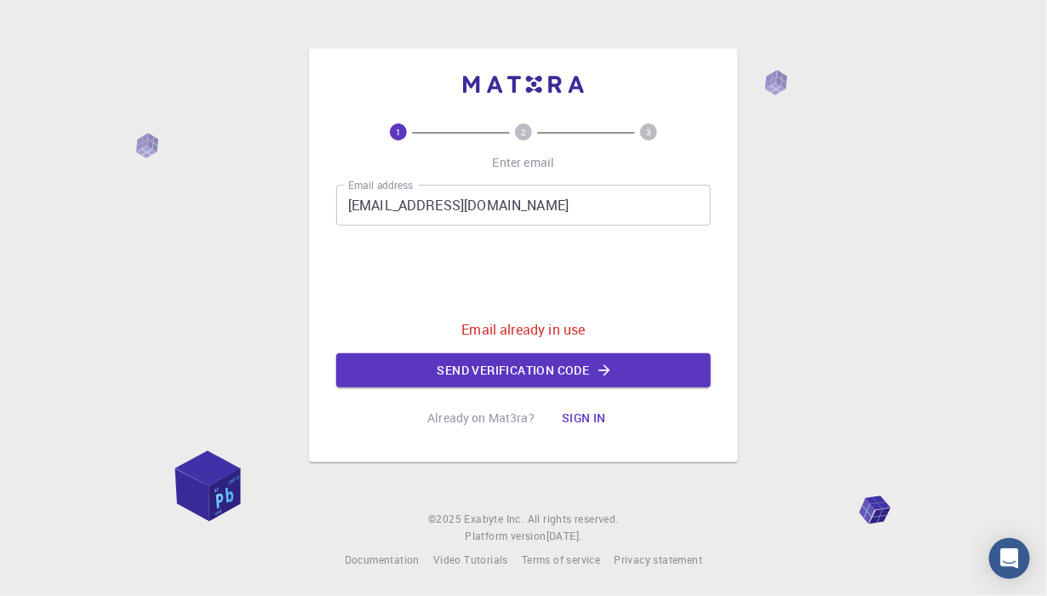
click at [756, 181] on div "1 2 3 Enter email Email address stjepan.dordic2005@gmail.com Email address Emai…" at bounding box center [523, 298] width 1047 height 596
click at [584, 424] on button "Sign in" at bounding box center [583, 418] width 71 height 34
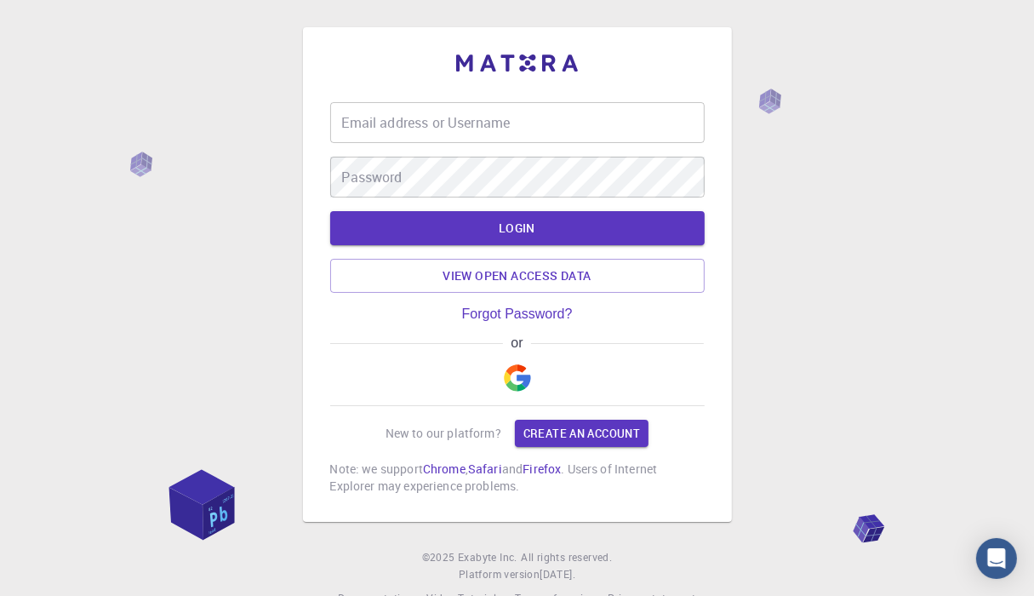
click at [417, 118] on input "Email address or Username" at bounding box center [517, 122] width 374 height 41
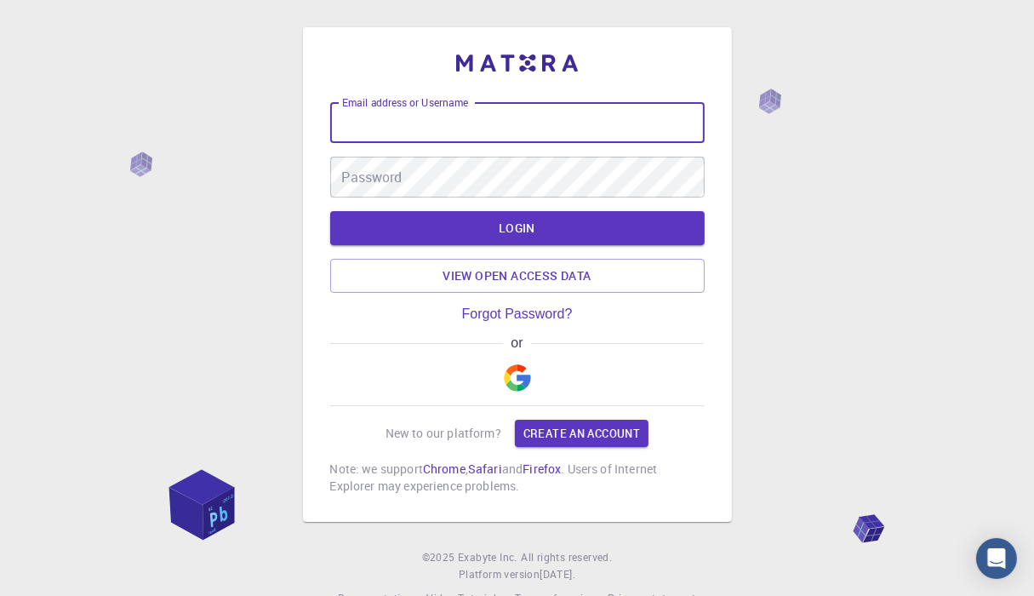
type input "[EMAIL_ADDRESS][DOMAIN_NAME]"
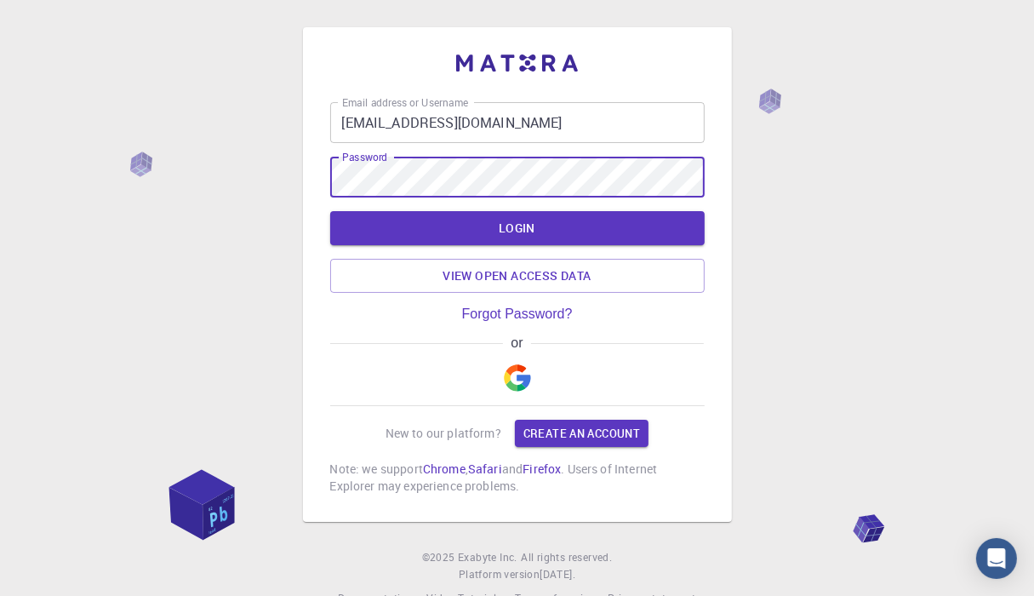
click at [330, 211] on button "LOGIN" at bounding box center [517, 228] width 374 height 34
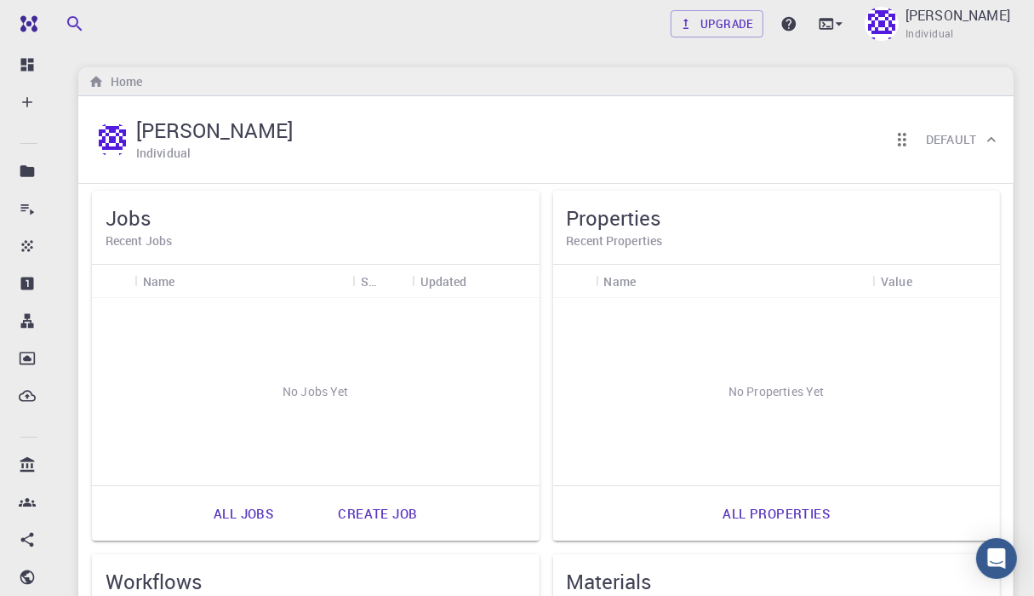
click at [312, 385] on div "No Jobs Yet" at bounding box center [316, 391] width 448 height 187
drag, startPoint x: 312, startPoint y: 385, endPoint x: 218, endPoint y: 400, distance: 95.7
click at [218, 400] on div "No Jobs Yet" at bounding box center [316, 391] width 448 height 187
click at [381, 516] on link "Create job" at bounding box center [377, 513] width 117 height 41
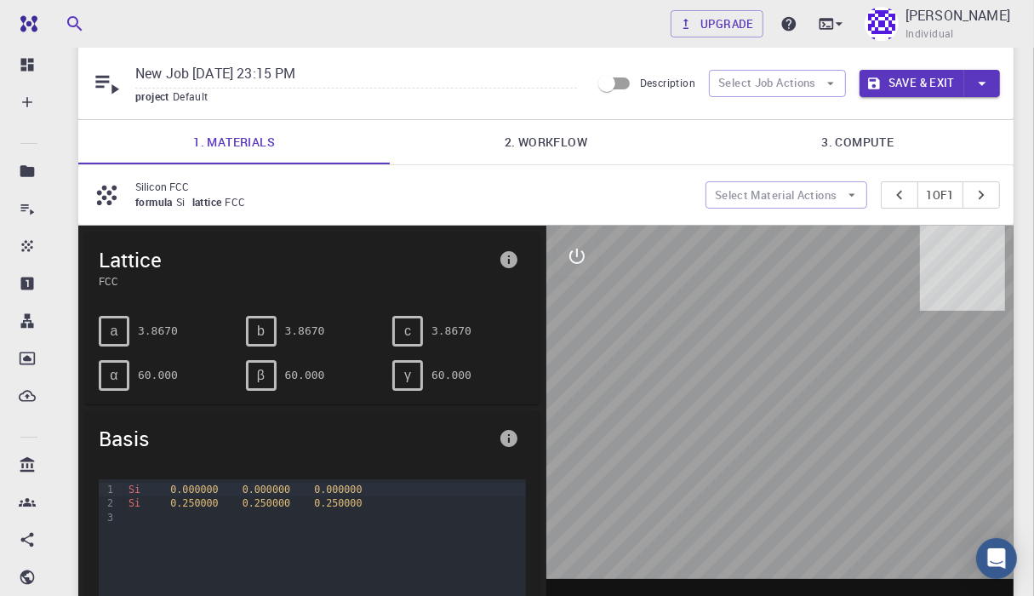
scroll to position [47, 0]
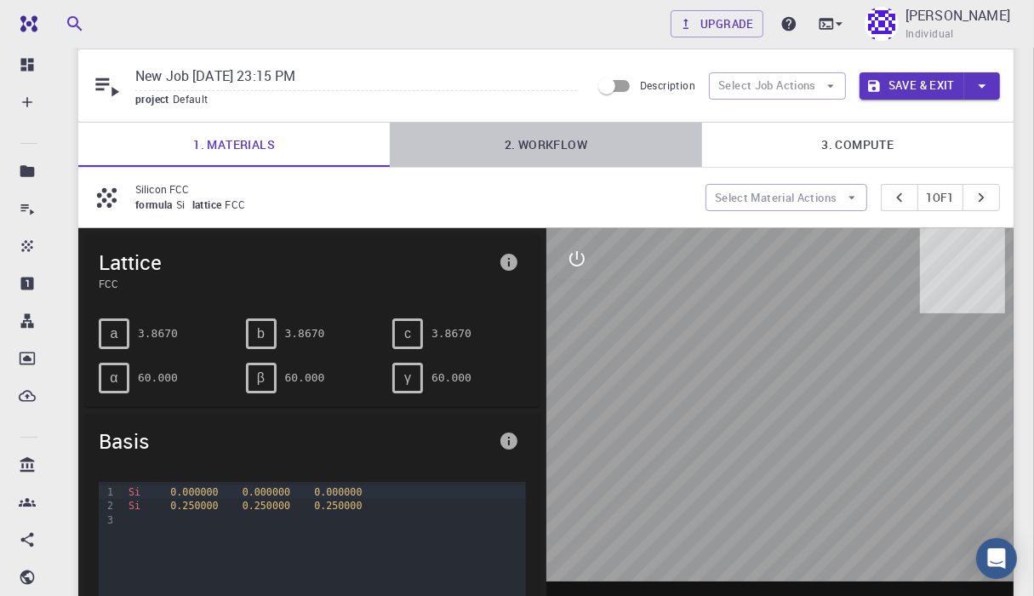
click at [482, 143] on link "2. Workflow" at bounding box center [545, 145] width 311 height 44
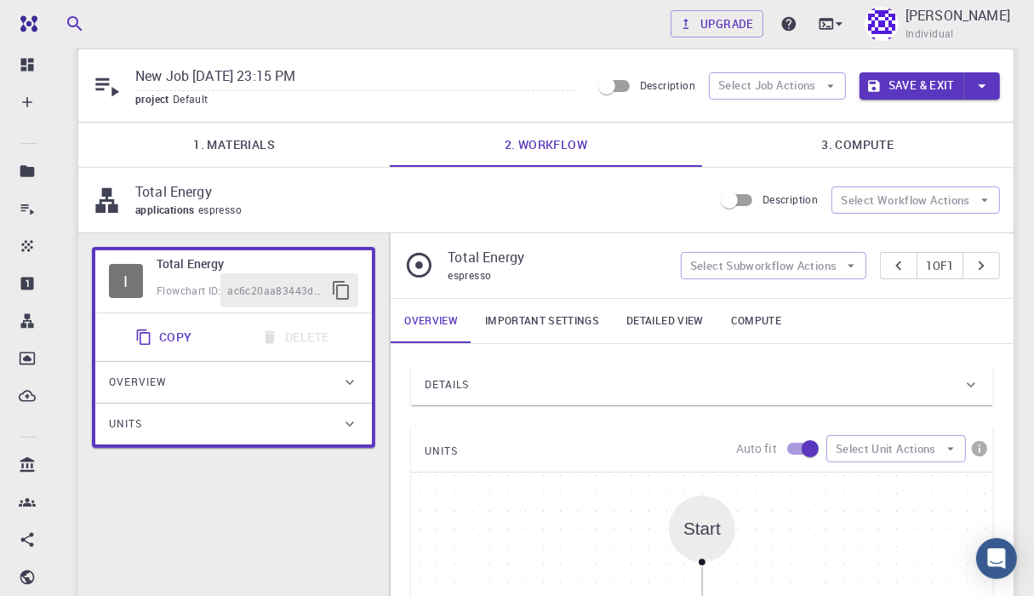
click at [860, 128] on link "3. Compute" at bounding box center [857, 145] width 311 height 44
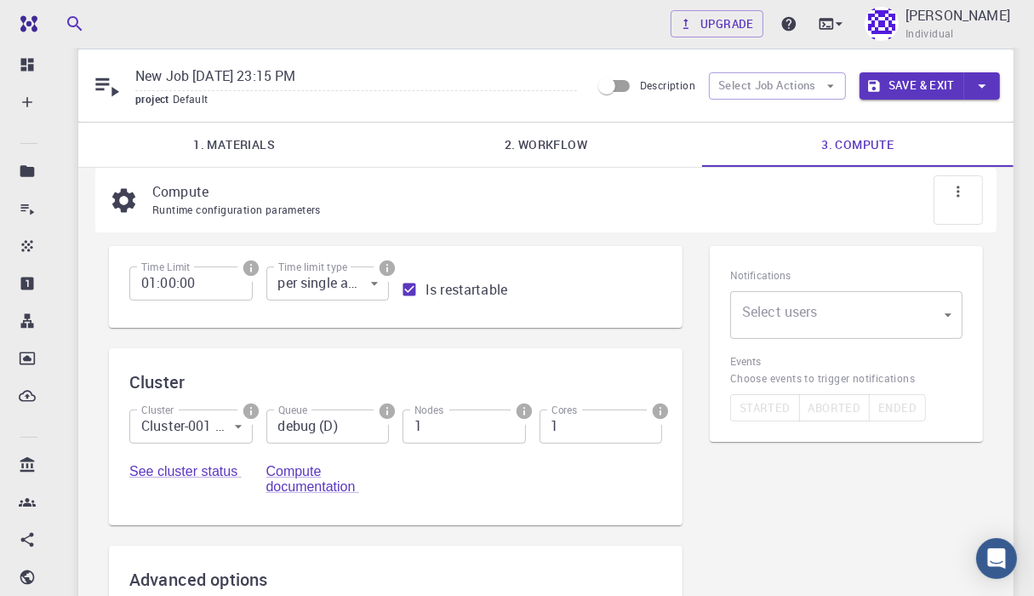
click at [228, 146] on link "1. Materials" at bounding box center [233, 145] width 311 height 44
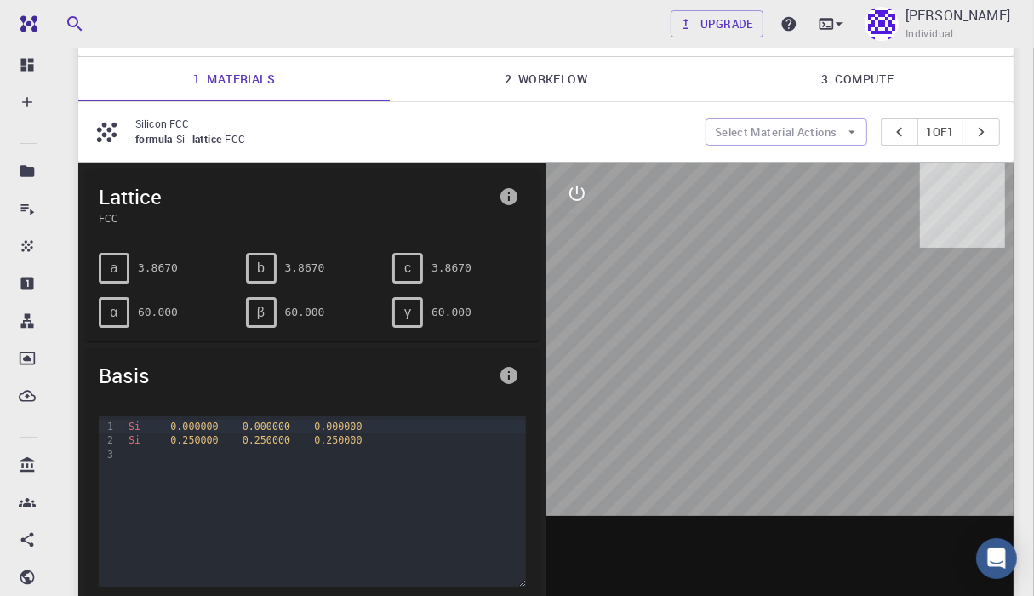
scroll to position [14, 0]
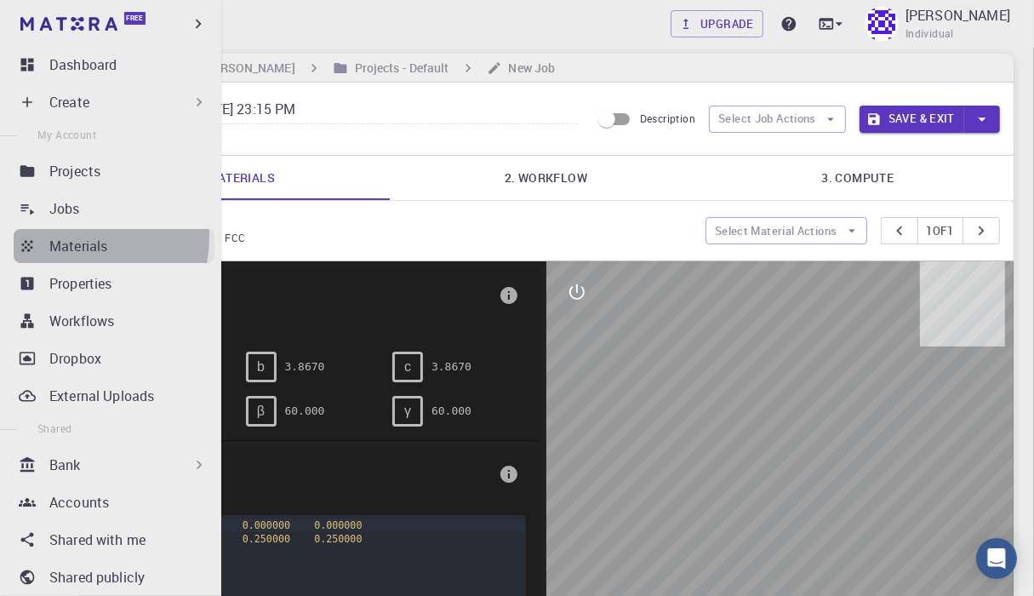
click at [74, 237] on p "Materials" at bounding box center [78, 246] width 58 height 20
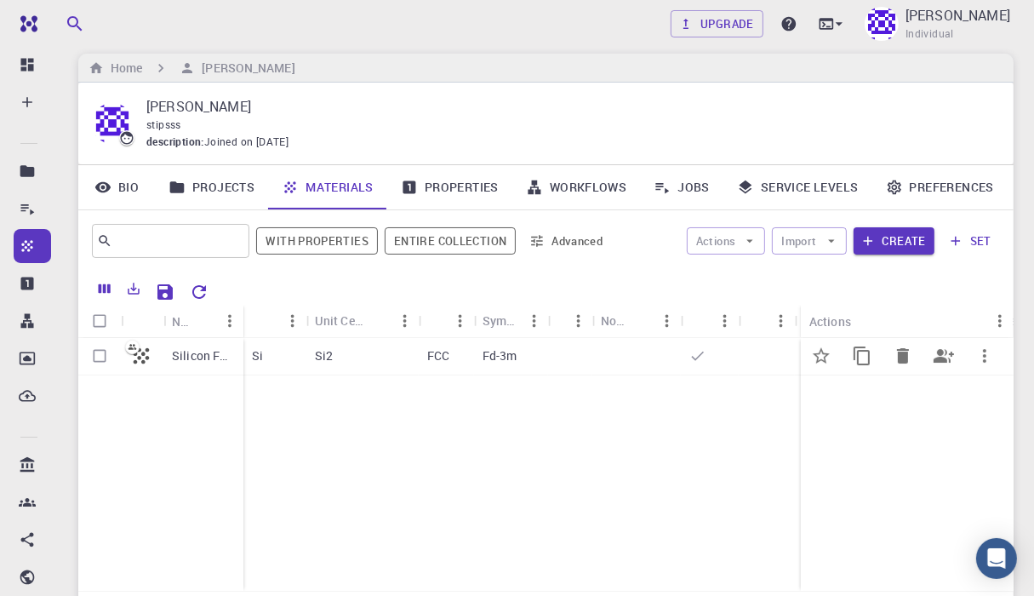
click at [739, 361] on div at bounding box center [767, 356] width 56 height 37
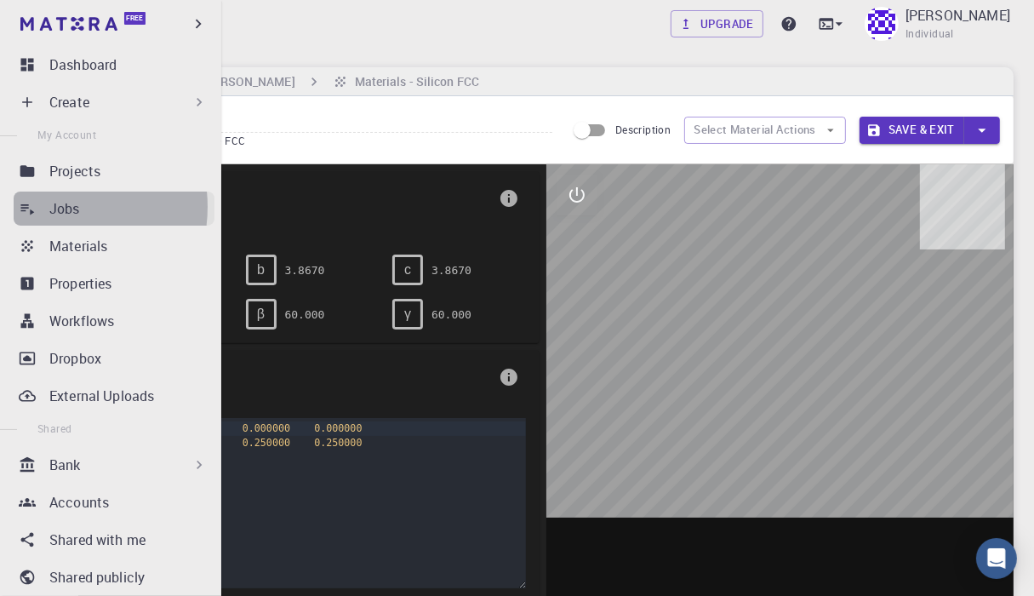
click at [51, 207] on p "Jobs" at bounding box center [64, 208] width 31 height 20
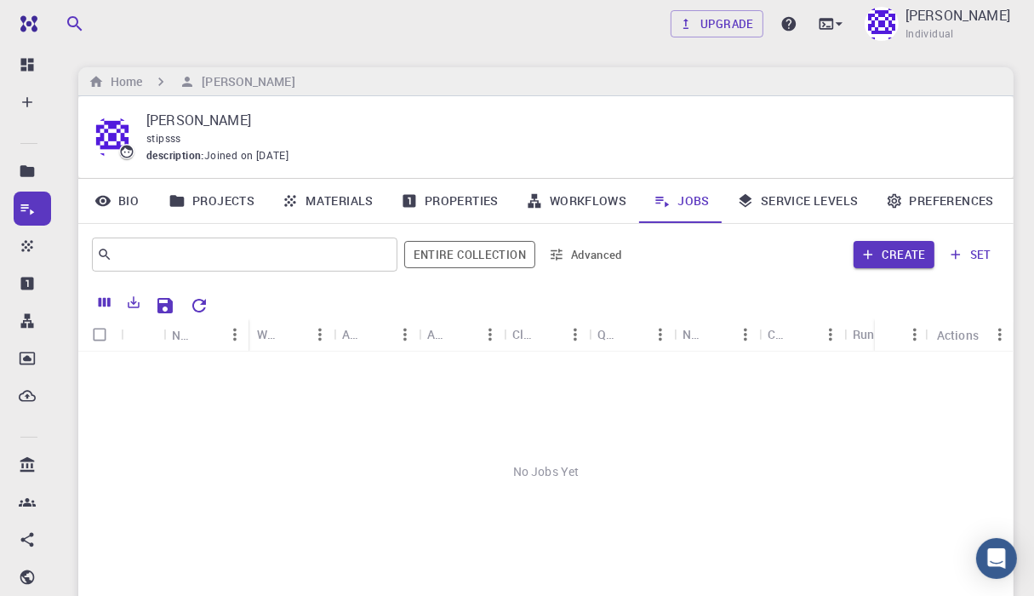
click at [456, 199] on link "Properties" at bounding box center [449, 201] width 125 height 44
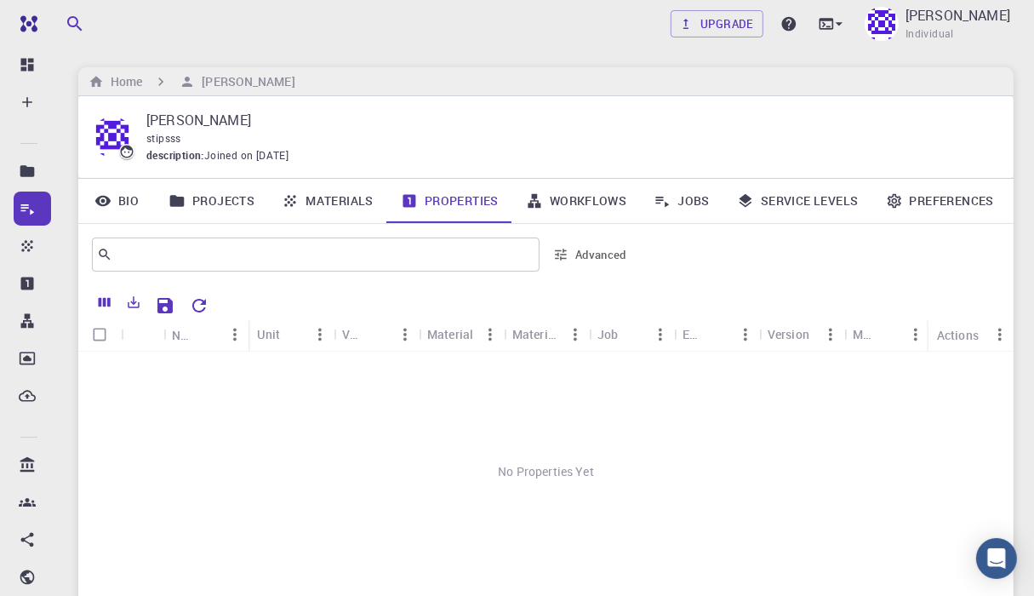
click at [331, 196] on link "Materials" at bounding box center [327, 201] width 119 height 44
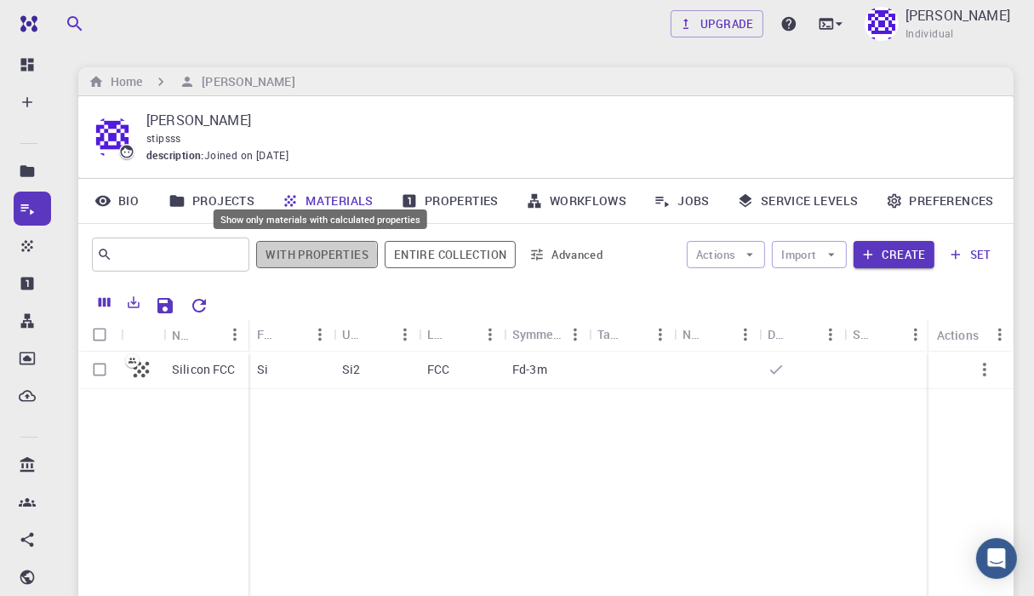
click at [307, 254] on button "With properties" at bounding box center [317, 254] width 122 height 27
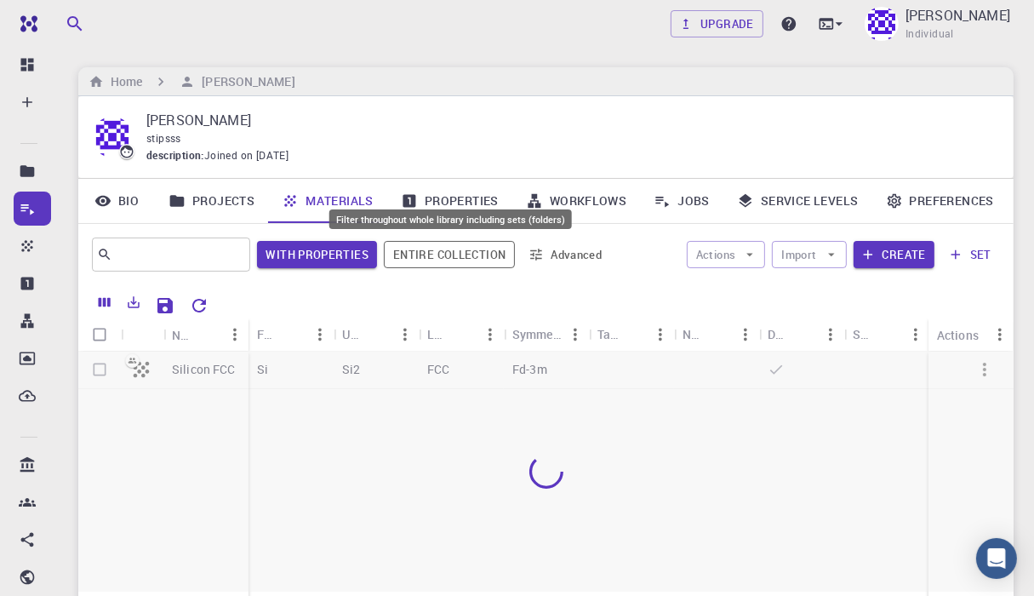
click at [480, 259] on button "Entire collection" at bounding box center [449, 254] width 131 height 27
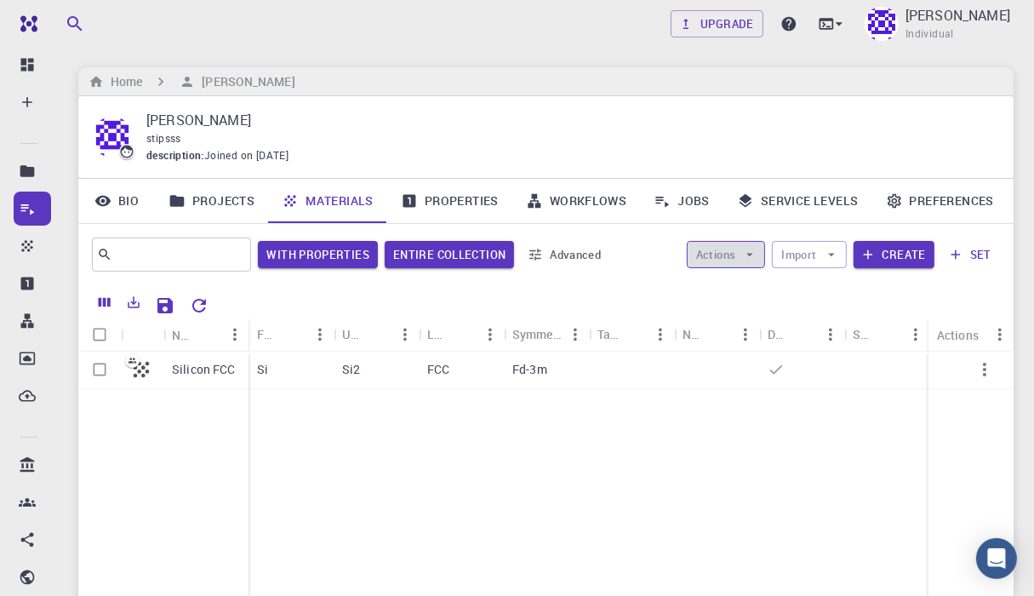
click at [752, 254] on icon "button" at bounding box center [750, 254] width 7 height 3
click at [898, 251] on button "Create" at bounding box center [893, 254] width 81 height 27
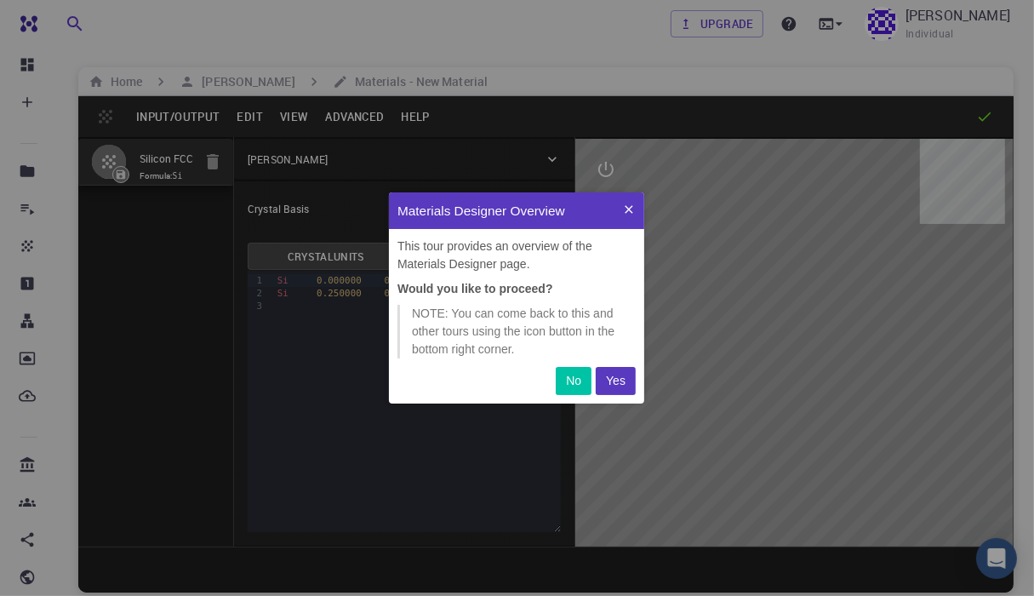
scroll to position [197, 242]
click at [630, 209] on icon at bounding box center [629, 210] width 14 height 14
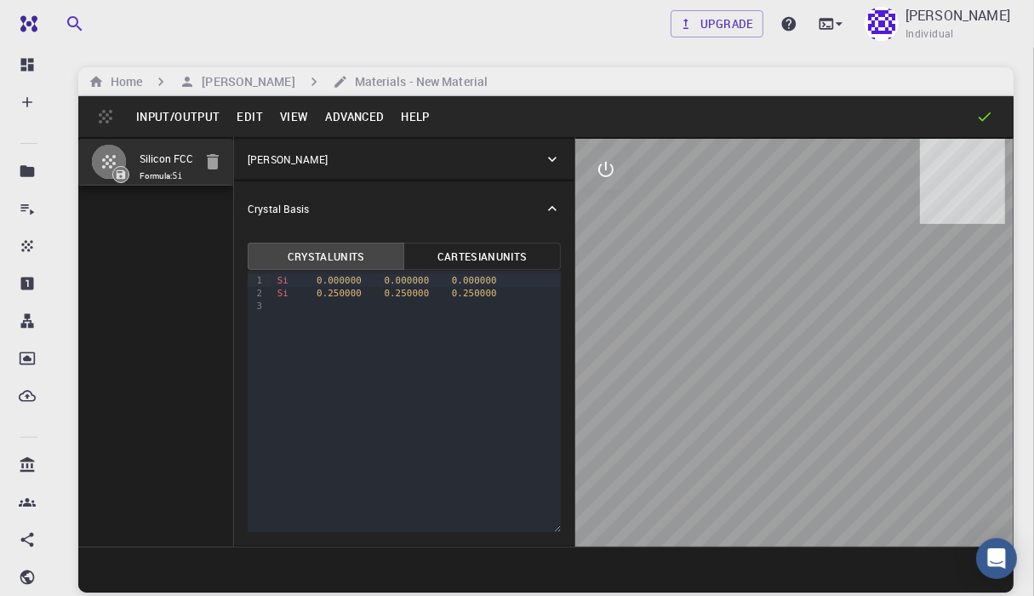
click at [479, 252] on button "Cartesian Units" at bounding box center [481, 255] width 157 height 27
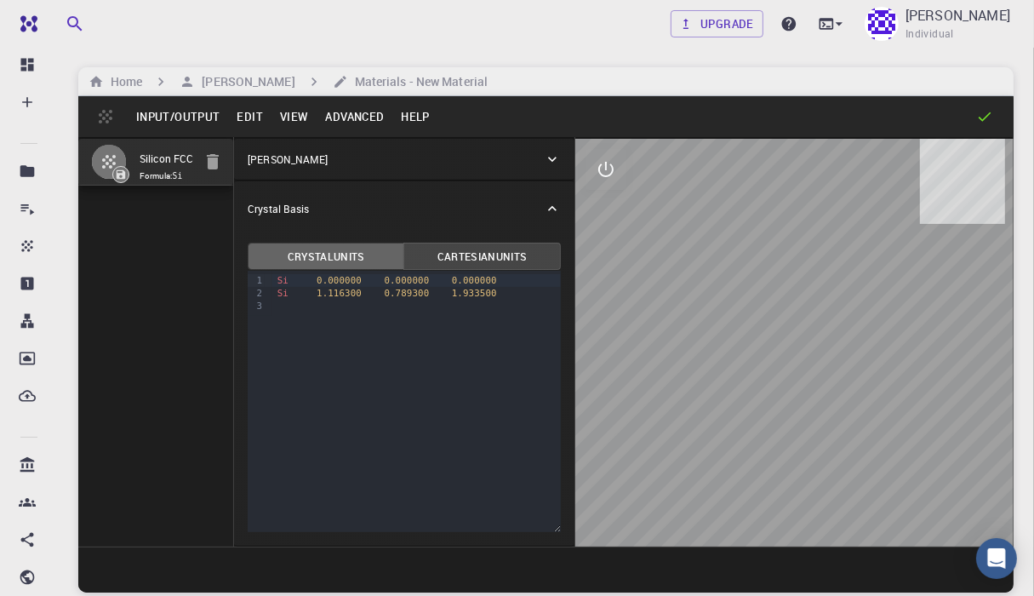
click at [345, 252] on button "Crystal Units" at bounding box center [326, 255] width 157 height 27
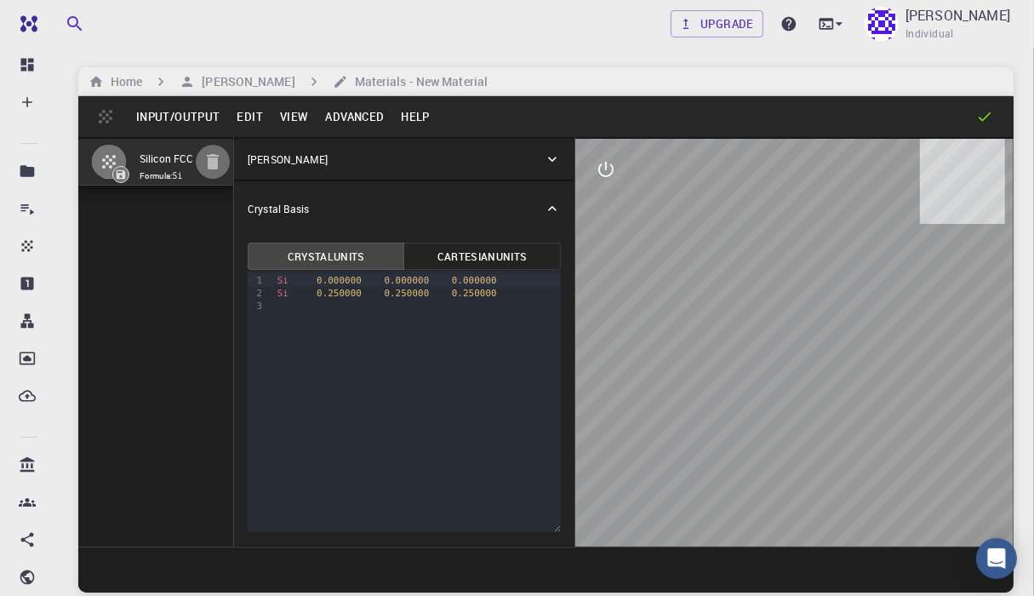
click at [221, 165] on icon "button" at bounding box center [213, 161] width 20 height 20
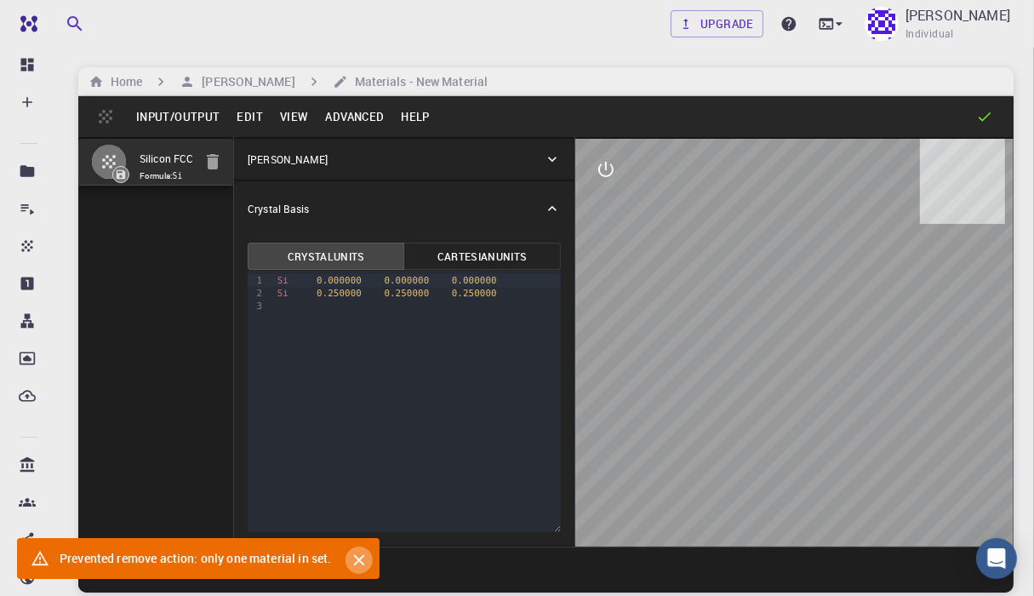
click at [358, 559] on icon "Close" at bounding box center [358, 560] width 11 height 11
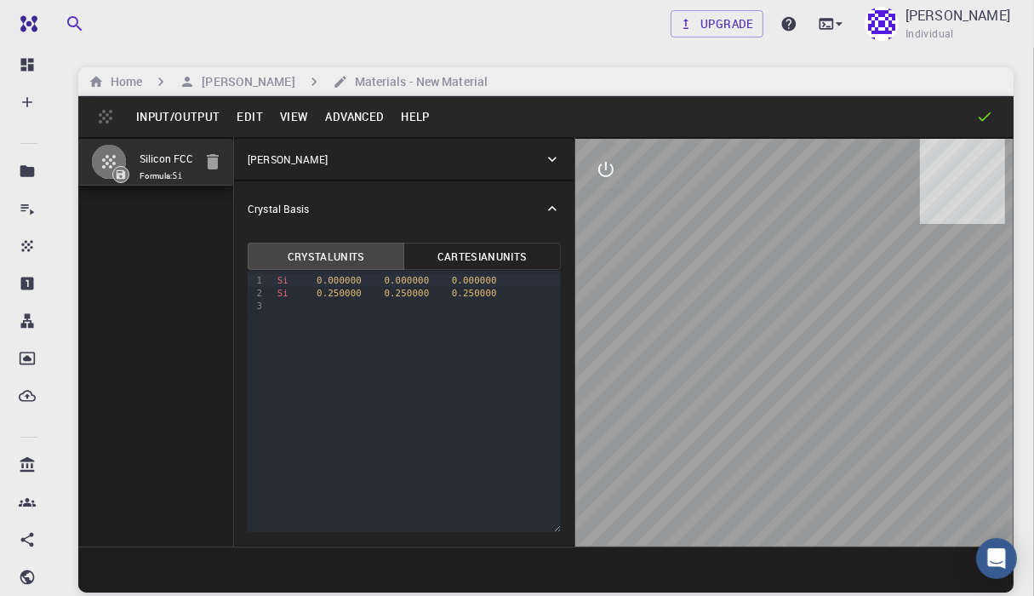
click at [212, 173] on button "button" at bounding box center [213, 162] width 34 height 34
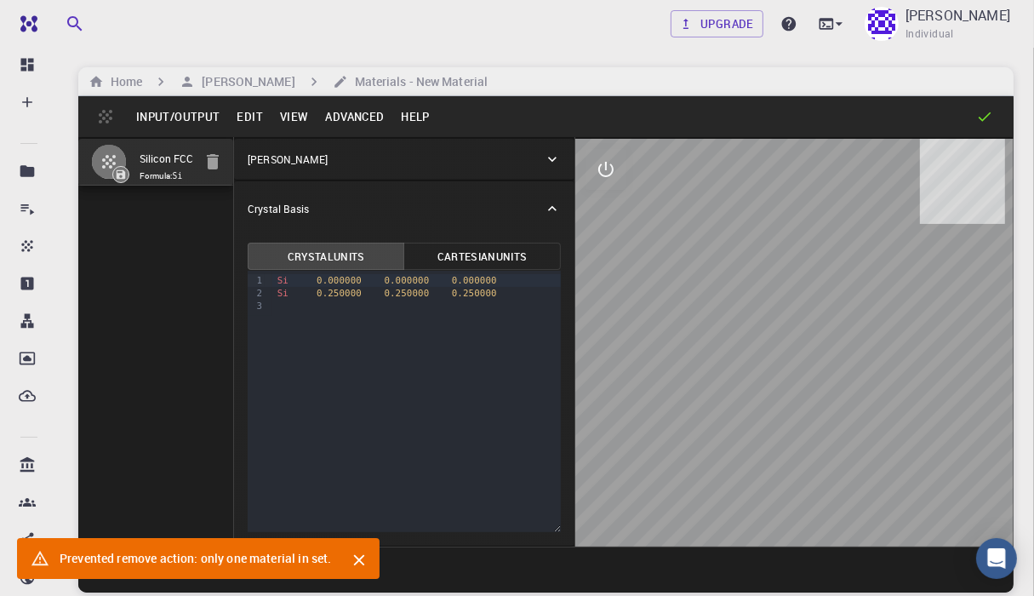
click at [252, 114] on button "Edit" at bounding box center [249, 116] width 43 height 27
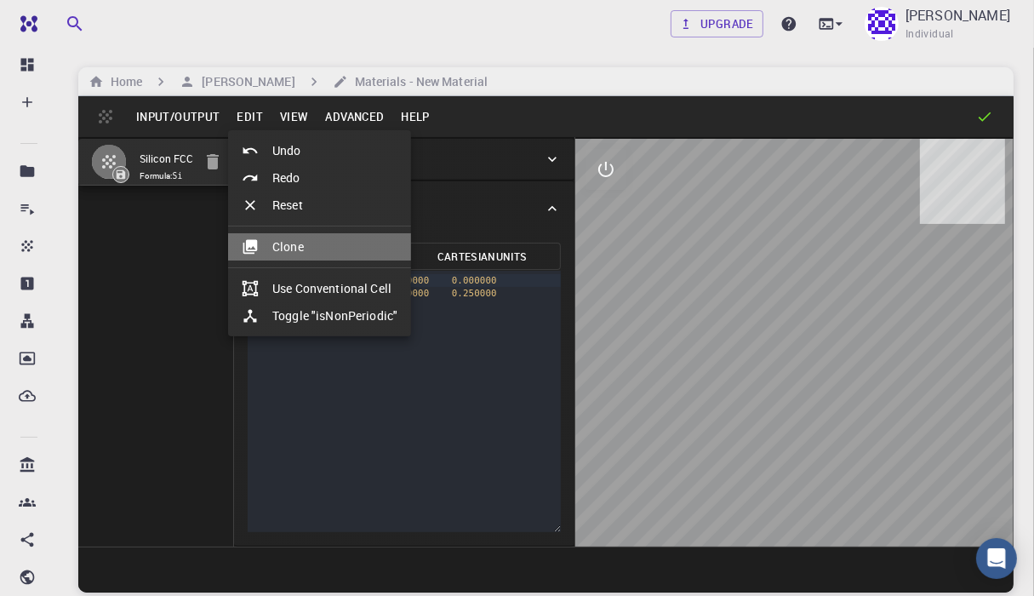
click at [299, 248] on li "Clone" at bounding box center [319, 246] width 183 height 27
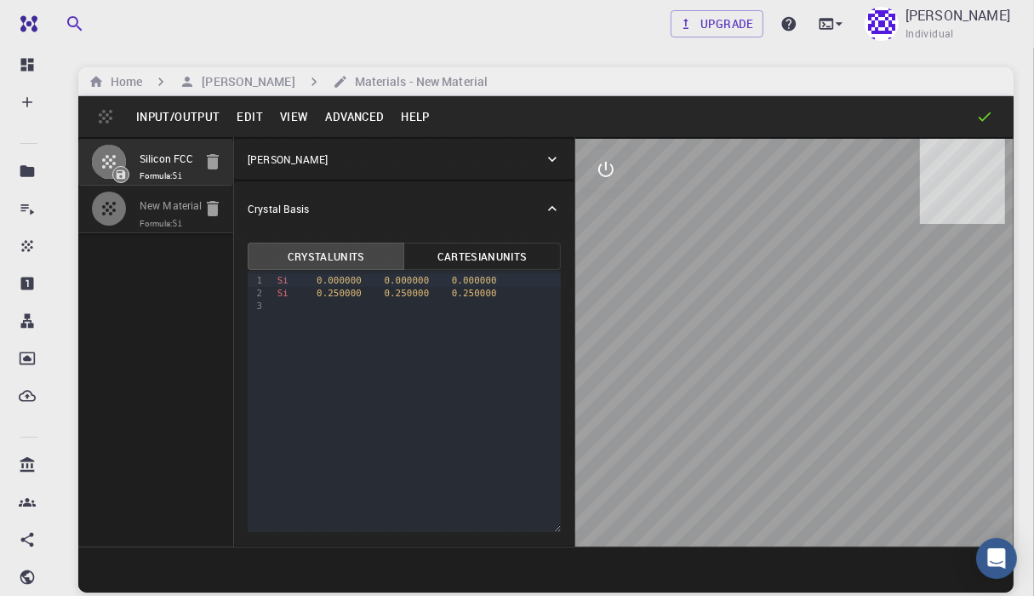
click at [211, 210] on icon "button" at bounding box center [213, 208] width 12 height 15
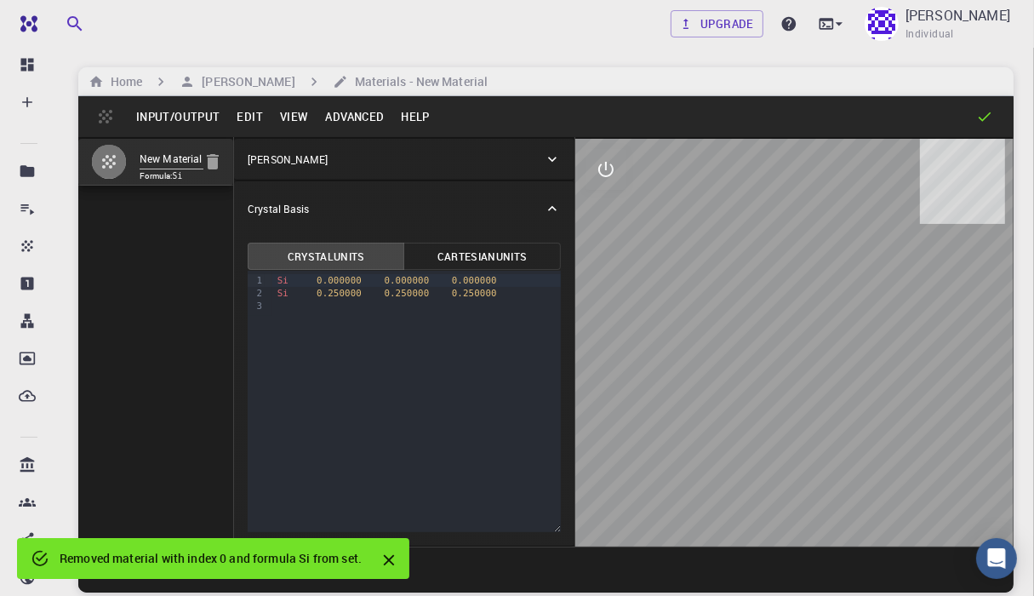
drag, startPoint x: 824, startPoint y: 435, endPoint x: 880, endPoint y: 467, distance: 64.8
click at [886, 462] on div at bounding box center [794, 343] width 438 height 408
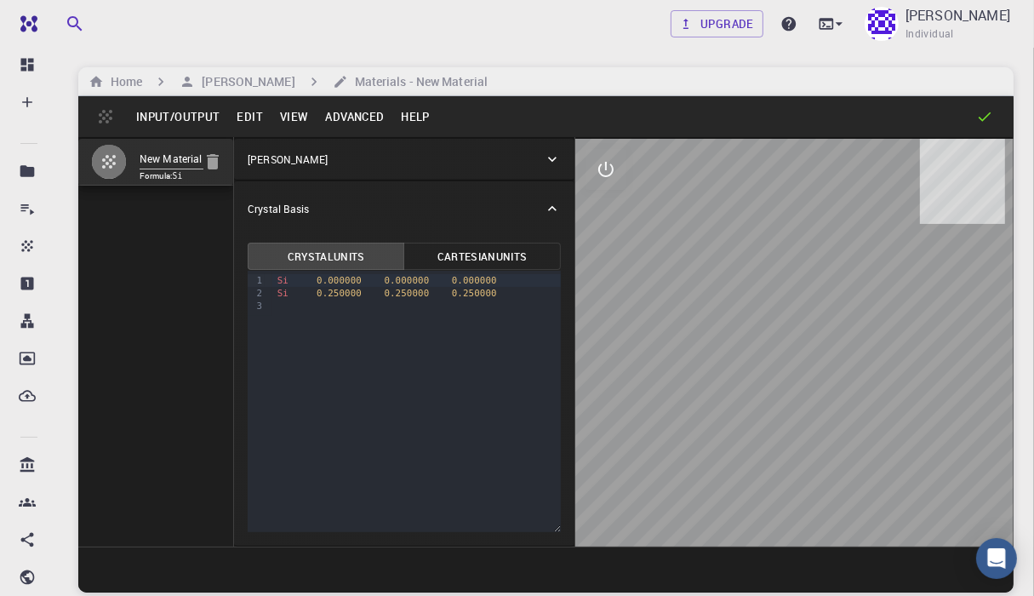
drag, startPoint x: 851, startPoint y: 513, endPoint x: 885, endPoint y: 322, distance: 194.4
click at [885, 322] on div at bounding box center [794, 343] width 438 height 408
drag, startPoint x: 777, startPoint y: 343, endPoint x: 650, endPoint y: 323, distance: 128.3
click at [650, 323] on div at bounding box center [794, 343] width 438 height 408
click at [507, 258] on button "Cartesian Units" at bounding box center [481, 255] width 157 height 27
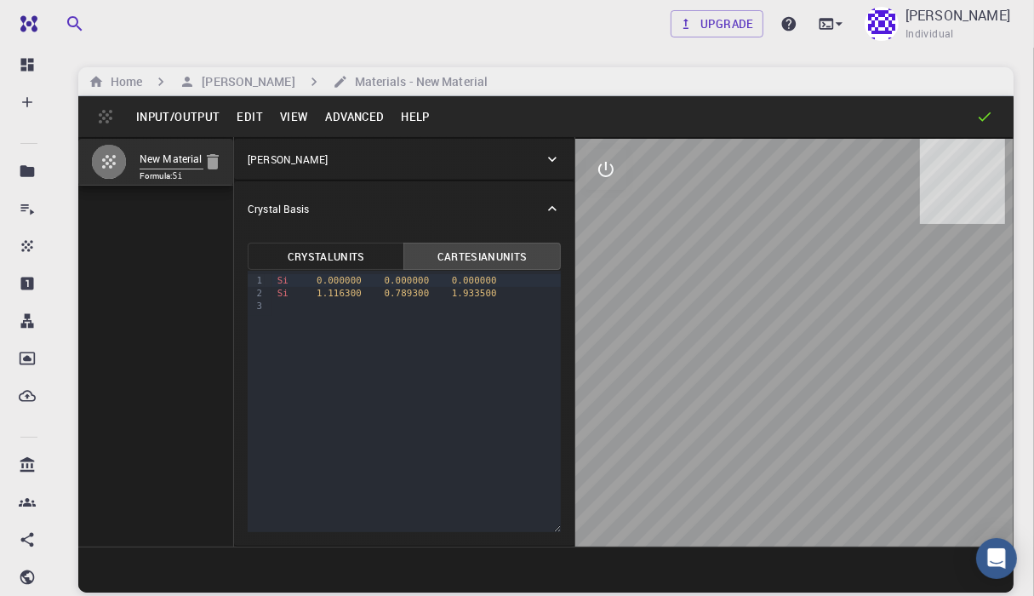
drag, startPoint x: 770, startPoint y: 335, endPoint x: 808, endPoint y: 394, distance: 70.1
click at [808, 394] on div at bounding box center [794, 343] width 438 height 408
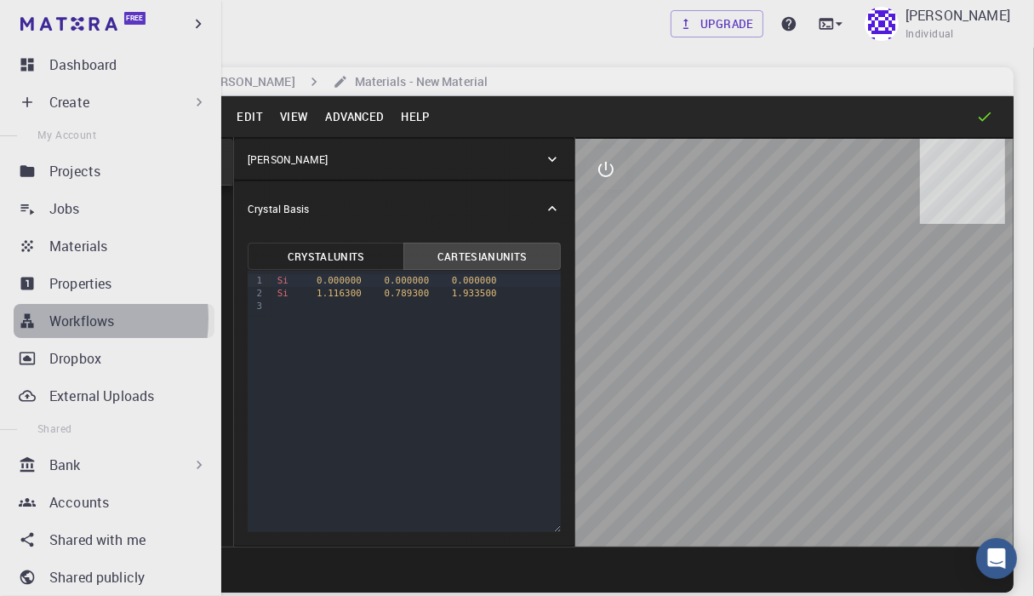
click at [54, 318] on p "Workflows" at bounding box center [81, 321] width 65 height 20
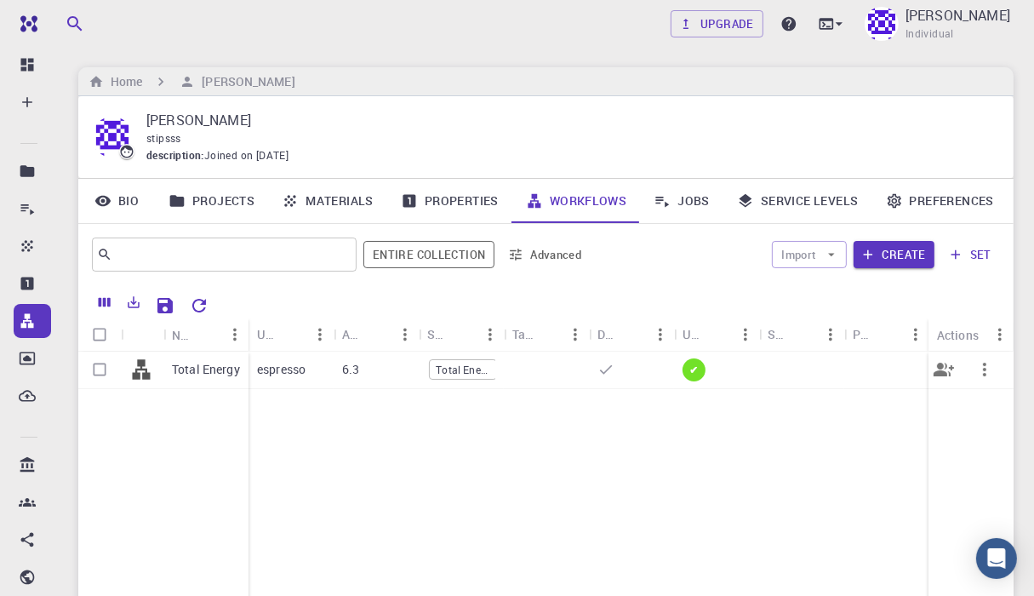
click at [331, 371] on div "espresso" at bounding box center [290, 369] width 85 height 37
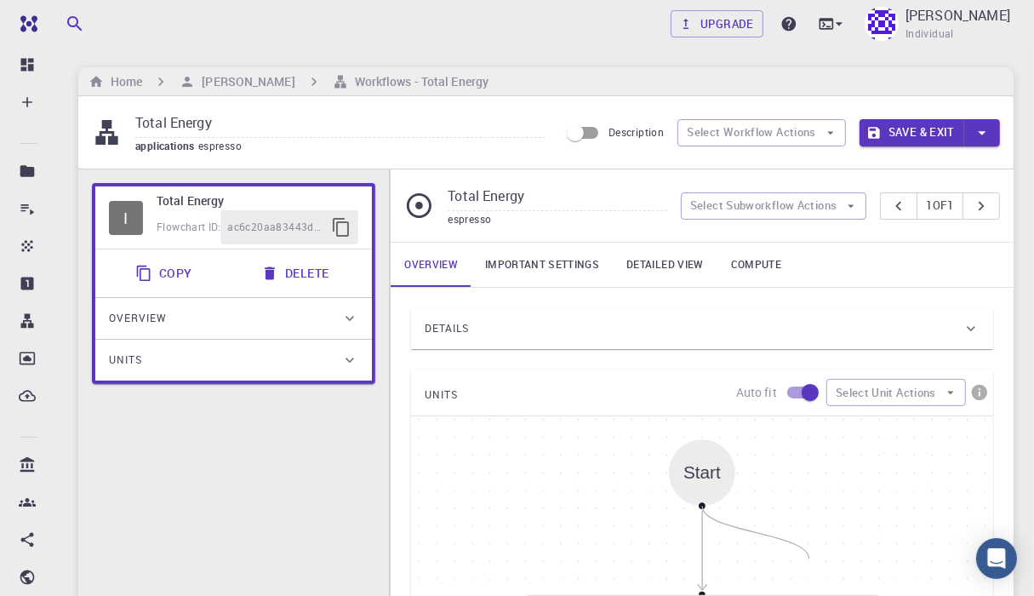
drag, startPoint x: 701, startPoint y: 505, endPoint x: 821, endPoint y: 563, distance: 133.2
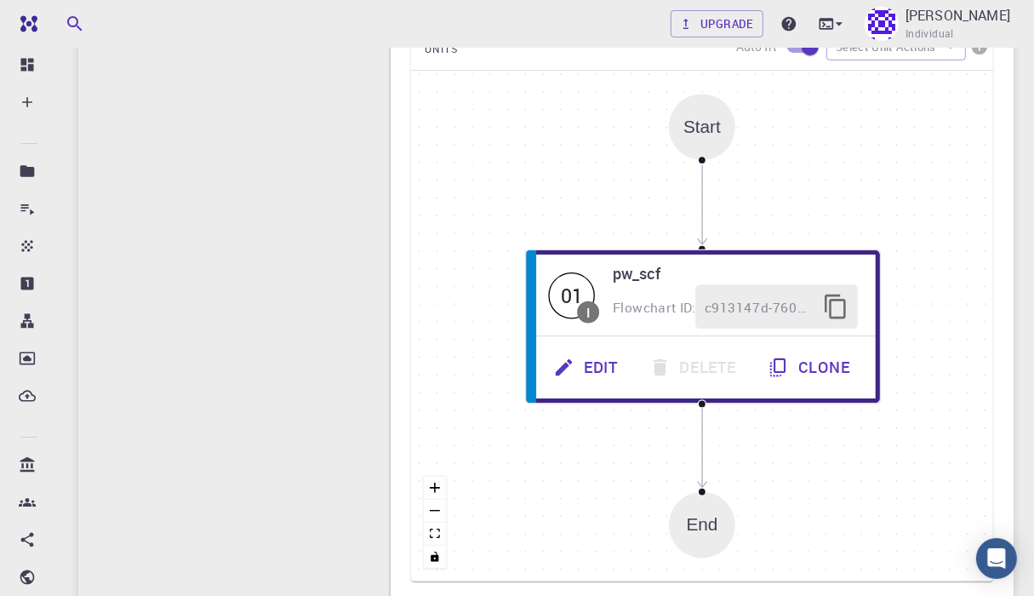
scroll to position [362, 0]
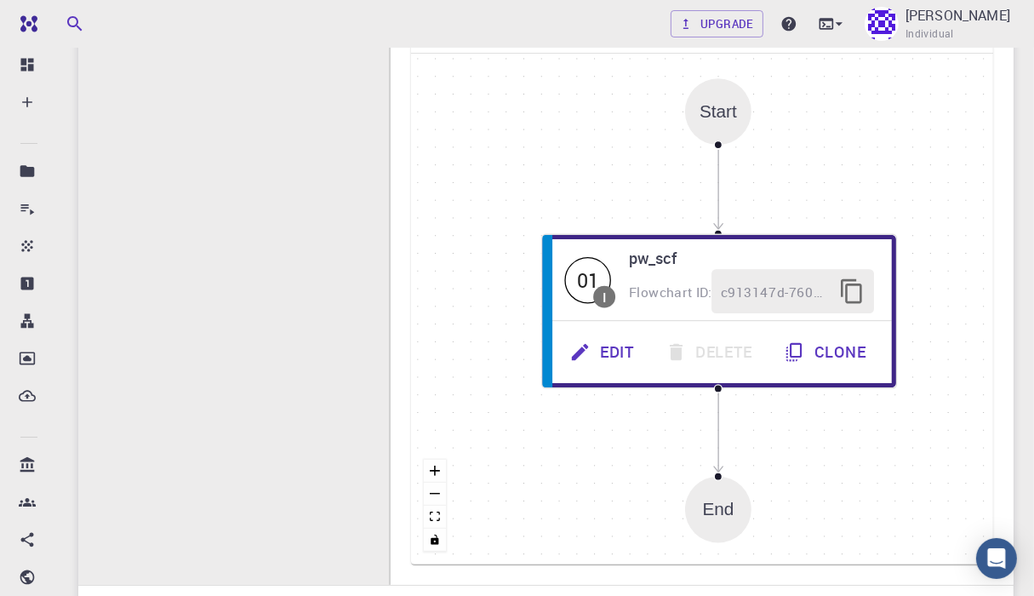
drag, startPoint x: 714, startPoint y: 513, endPoint x: 728, endPoint y: 516, distance: 14.9
click at [728, 516] on div "End" at bounding box center [718, 509] width 31 height 20
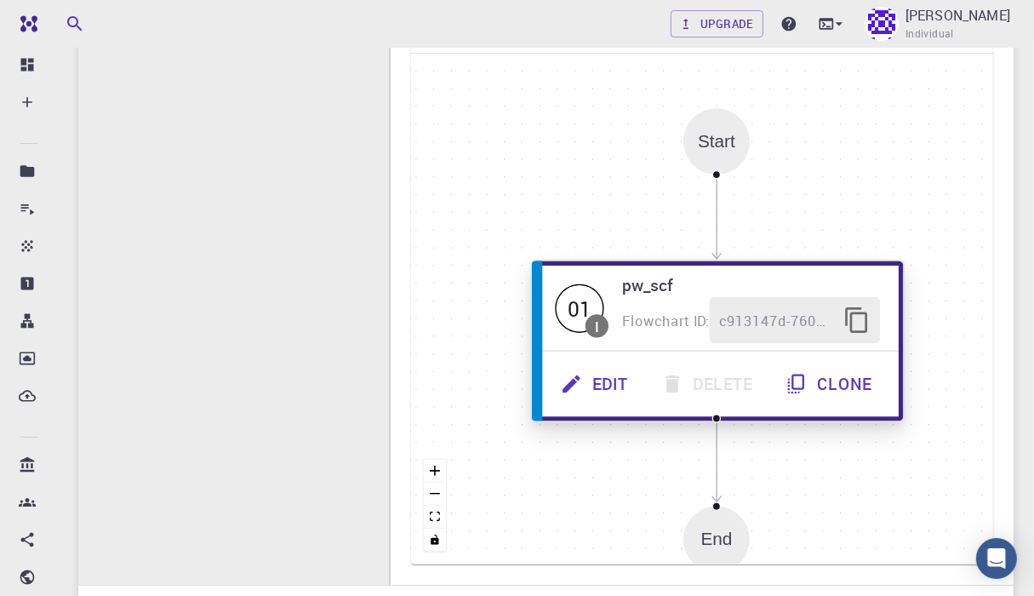
drag, startPoint x: 684, startPoint y: 272, endPoint x: 686, endPoint y: 300, distance: 28.1
click at [686, 300] on div "Flowchart ID: c913147d-760d-496d-93a7-dc0771034d54" at bounding box center [752, 320] width 258 height 47
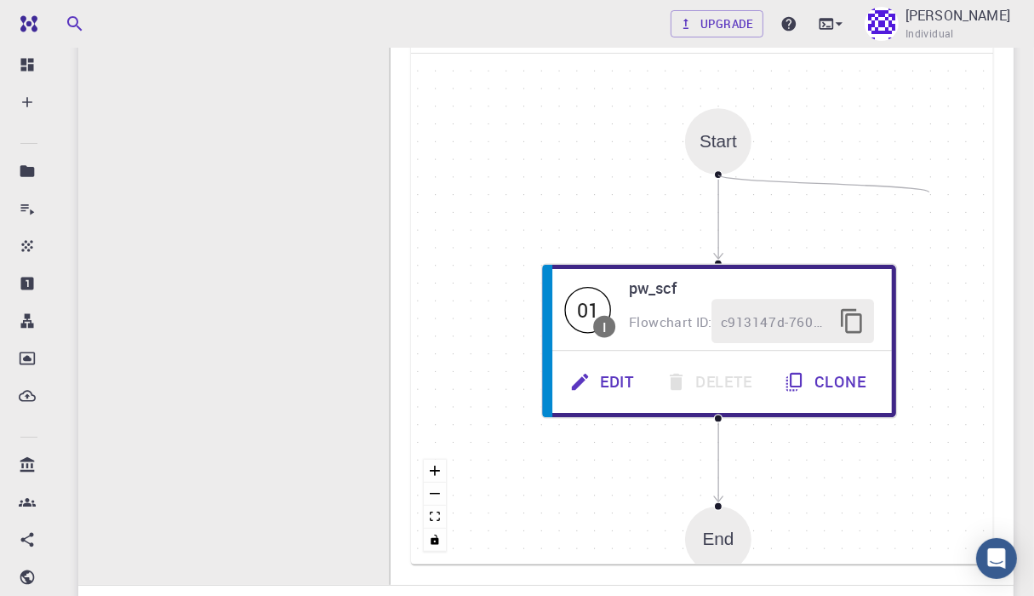
drag, startPoint x: 722, startPoint y: 176, endPoint x: 929, endPoint y: 191, distance: 208.1
click at [929, 191] on div "Start 01 I pw_scf Flowchart ID: c913147d-760d-496d-93a7-dc0771034d54 Edit Delet…" at bounding box center [702, 309] width 582 height 511
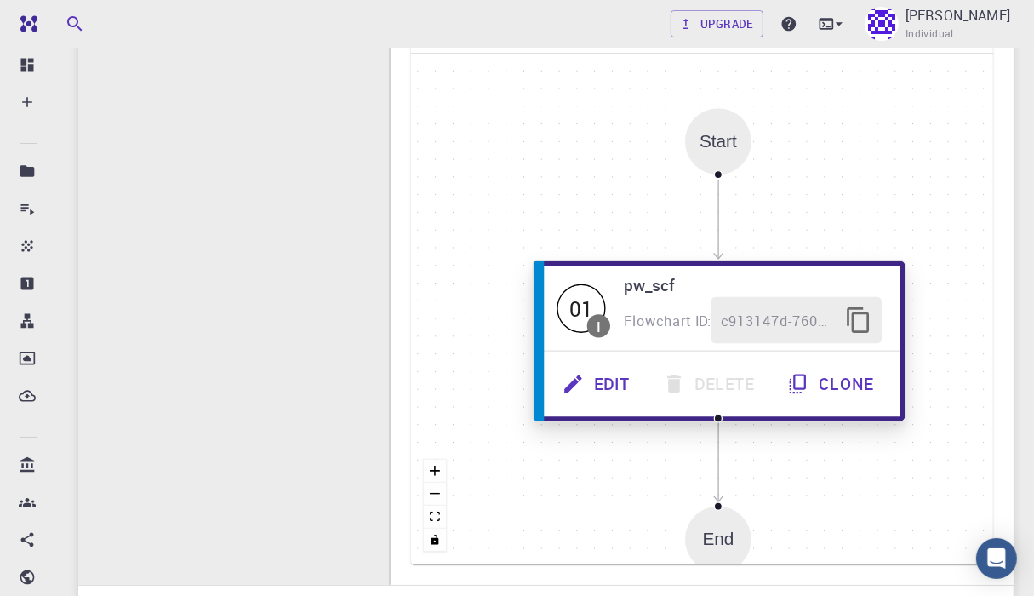
click at [610, 377] on button "Edit" at bounding box center [598, 384] width 100 height 47
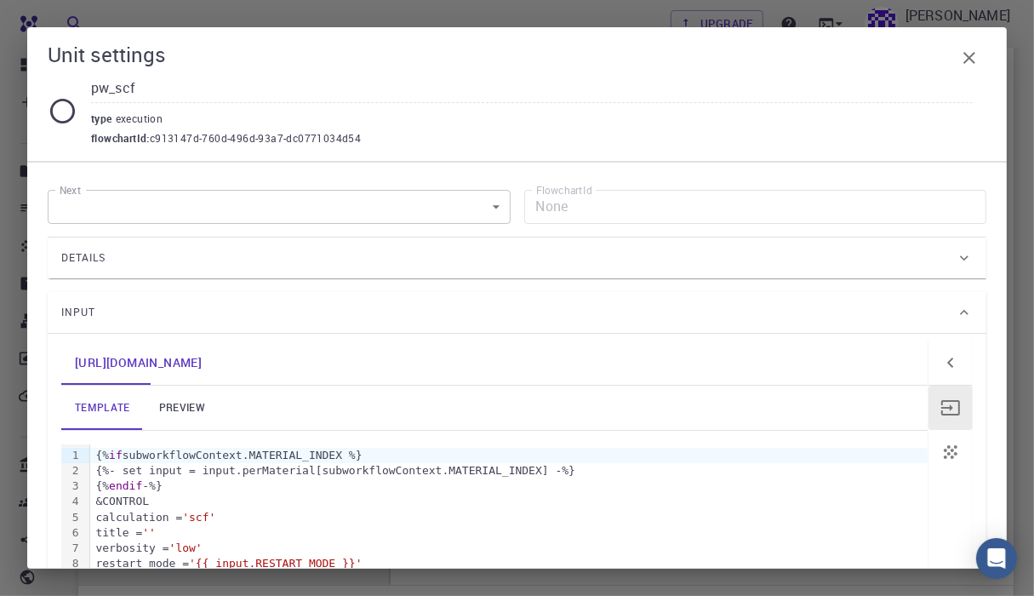
click at [970, 56] on icon "button" at bounding box center [969, 58] width 12 height 12
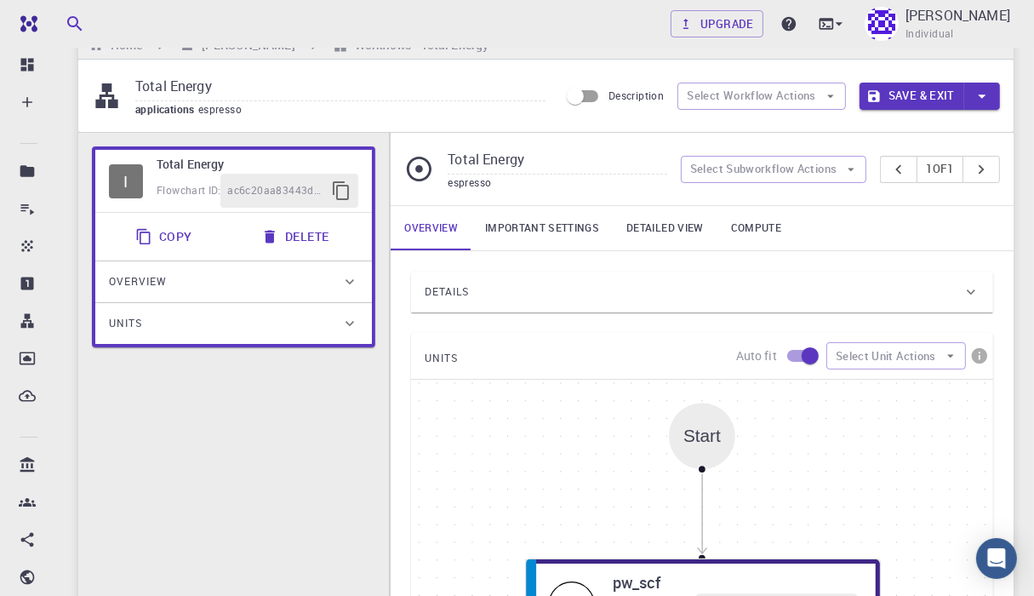
scroll to position [0, 0]
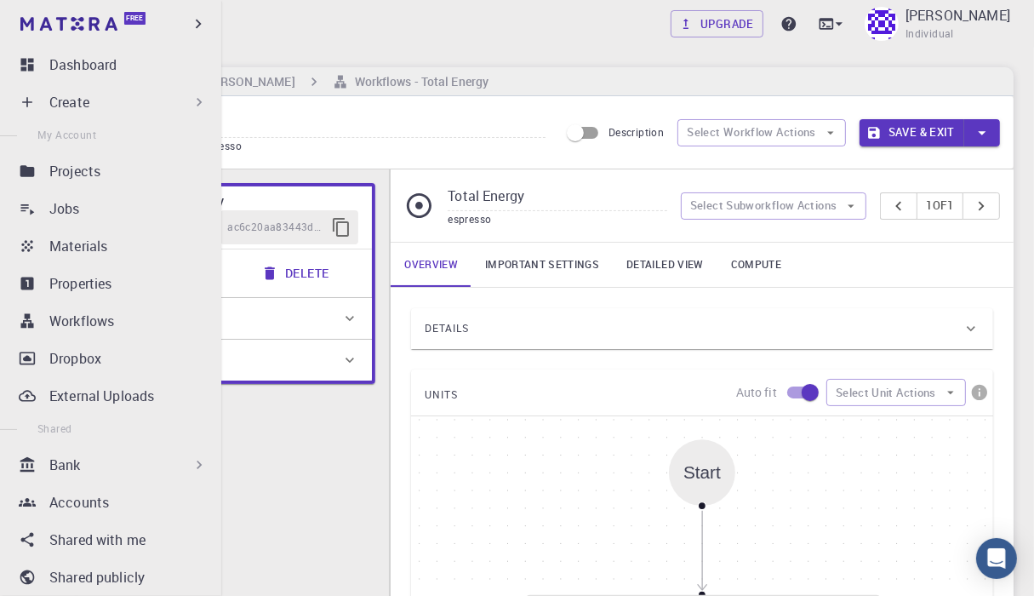
click at [62, 105] on p "Create" at bounding box center [69, 102] width 40 height 20
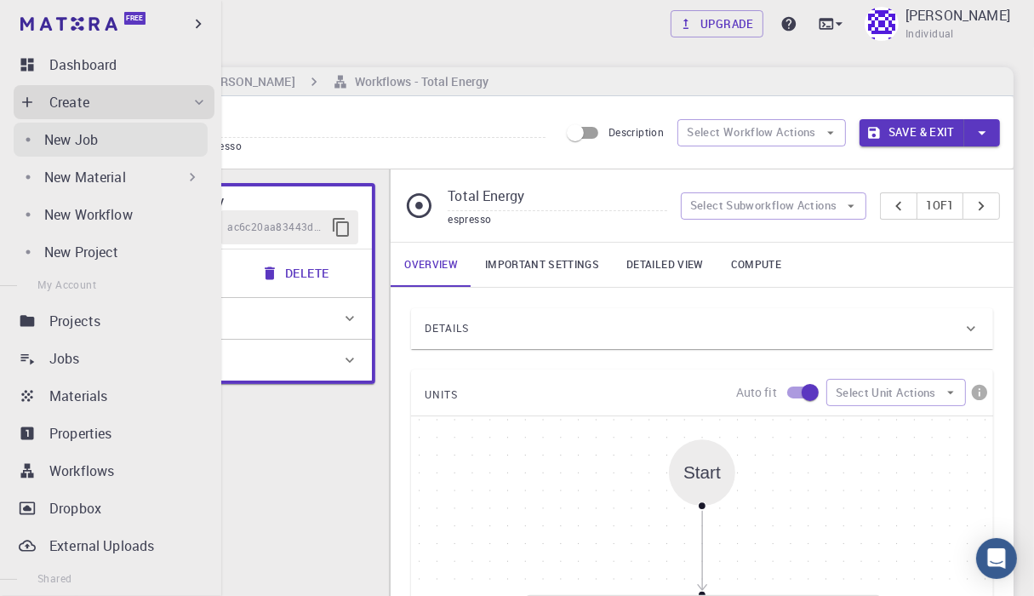
click at [88, 142] on p "New Job" at bounding box center [71, 139] width 54 height 20
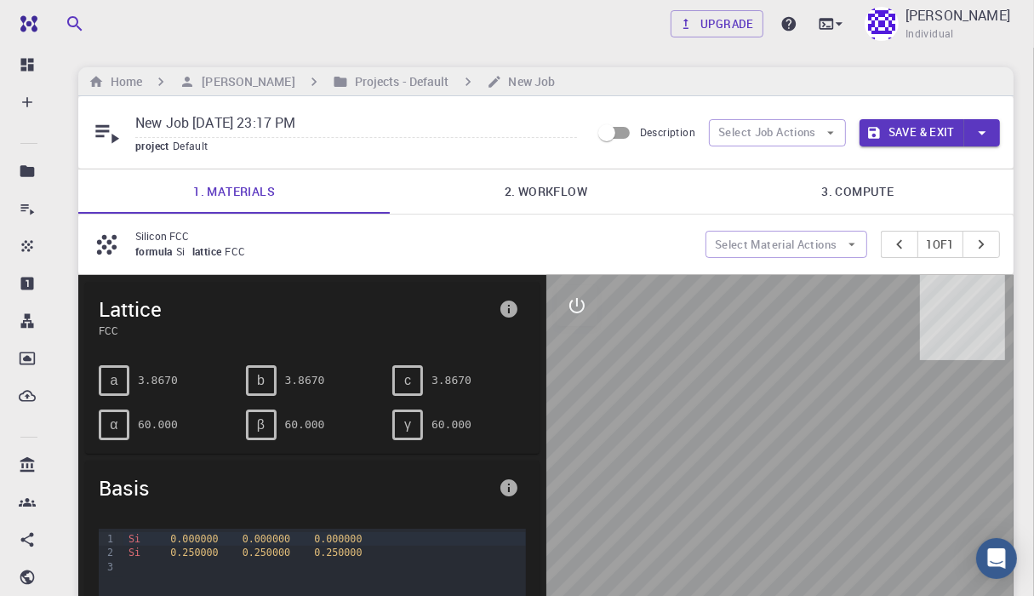
click at [514, 190] on link "2. Workflow" at bounding box center [545, 191] width 311 height 44
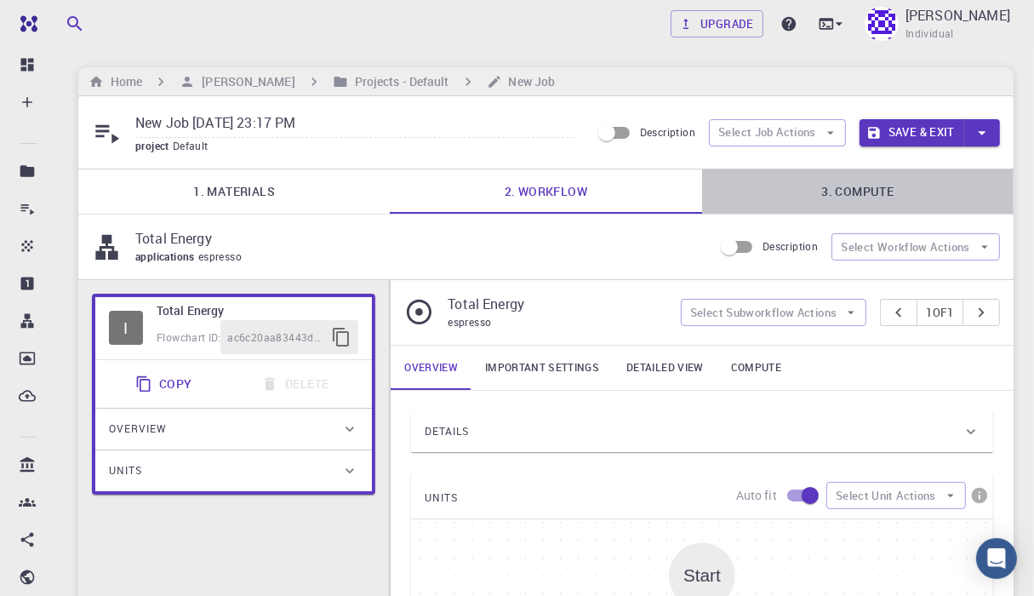
click at [841, 191] on link "3. Compute" at bounding box center [857, 191] width 311 height 44
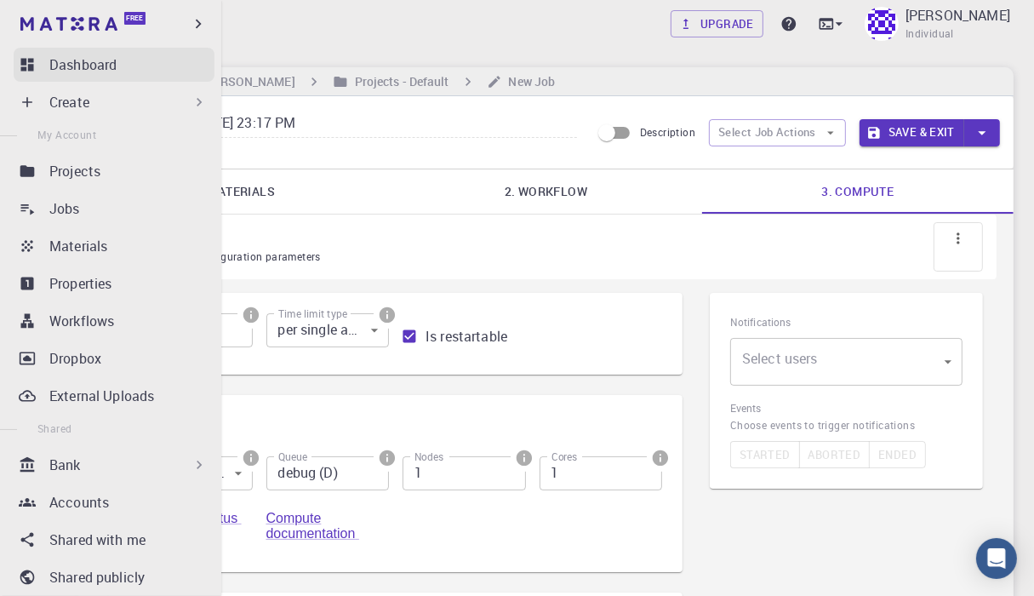
click at [117, 65] on div "Dashboard" at bounding box center [131, 64] width 165 height 20
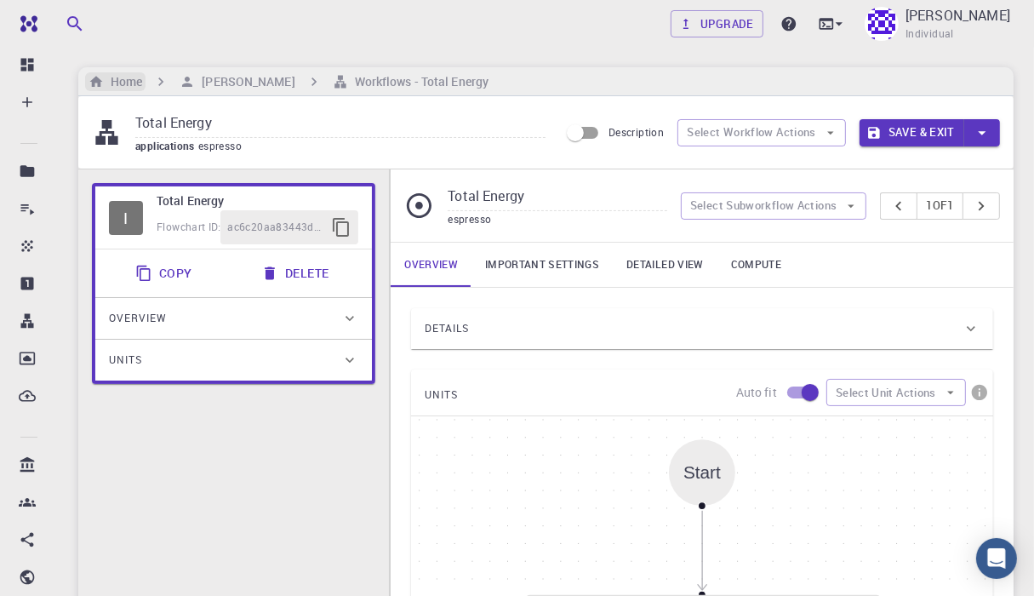
click at [106, 85] on h6 "Home" at bounding box center [123, 81] width 38 height 19
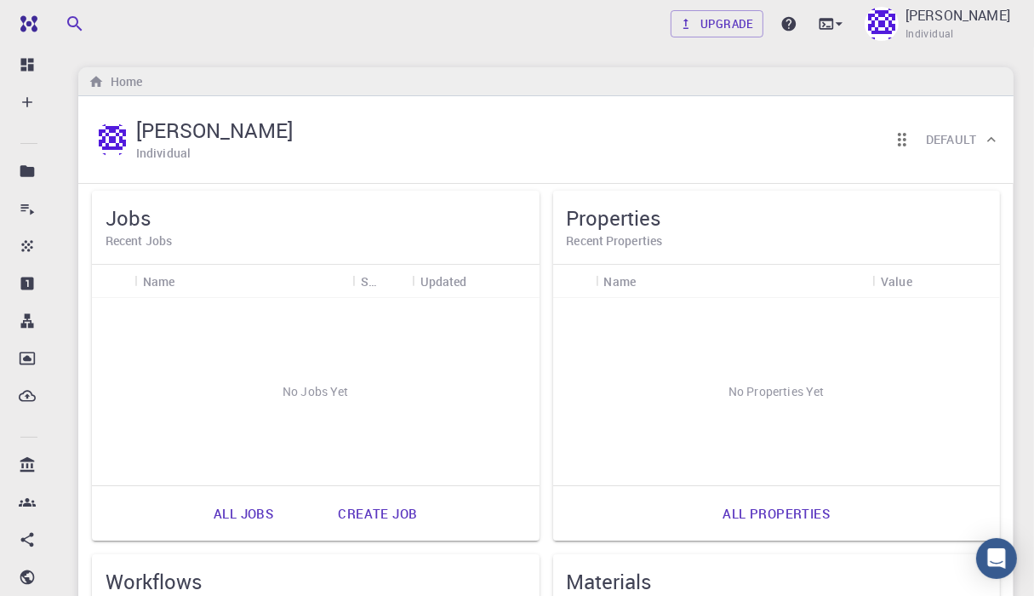
click at [317, 392] on div "No Jobs Yet" at bounding box center [316, 391] width 448 height 187
click at [304, 390] on div "No Jobs Yet" at bounding box center [316, 391] width 448 height 187
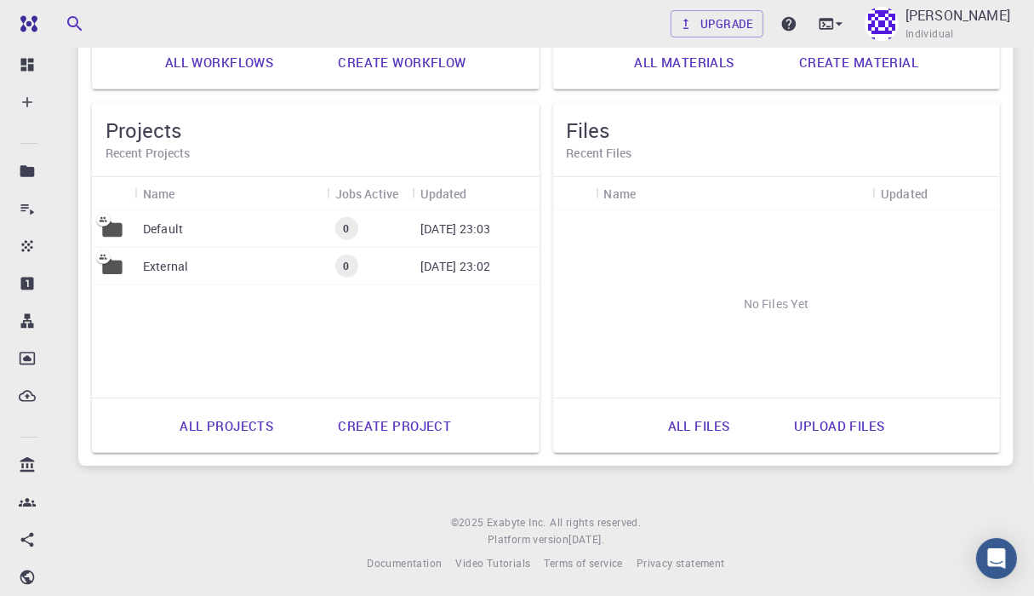
scroll to position [816, 0]
click at [800, 294] on div "No Files Yet" at bounding box center [777, 301] width 448 height 187
drag, startPoint x: 749, startPoint y: 299, endPoint x: 648, endPoint y: 322, distance: 103.2
click at [648, 322] on div "No Files Yet" at bounding box center [777, 301] width 448 height 187
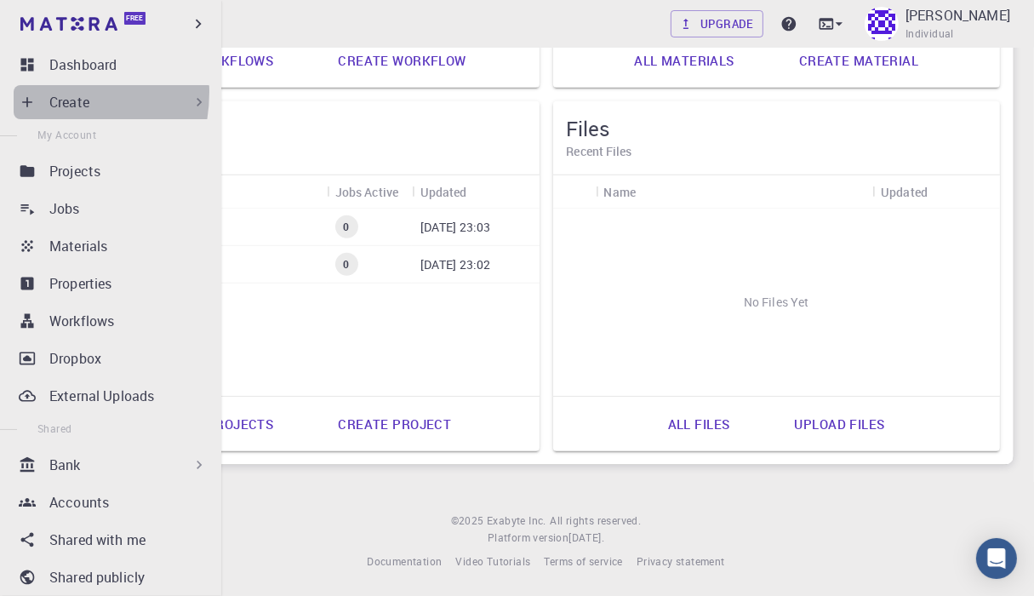
click at [36, 92] on div "Create" at bounding box center [114, 102] width 201 height 34
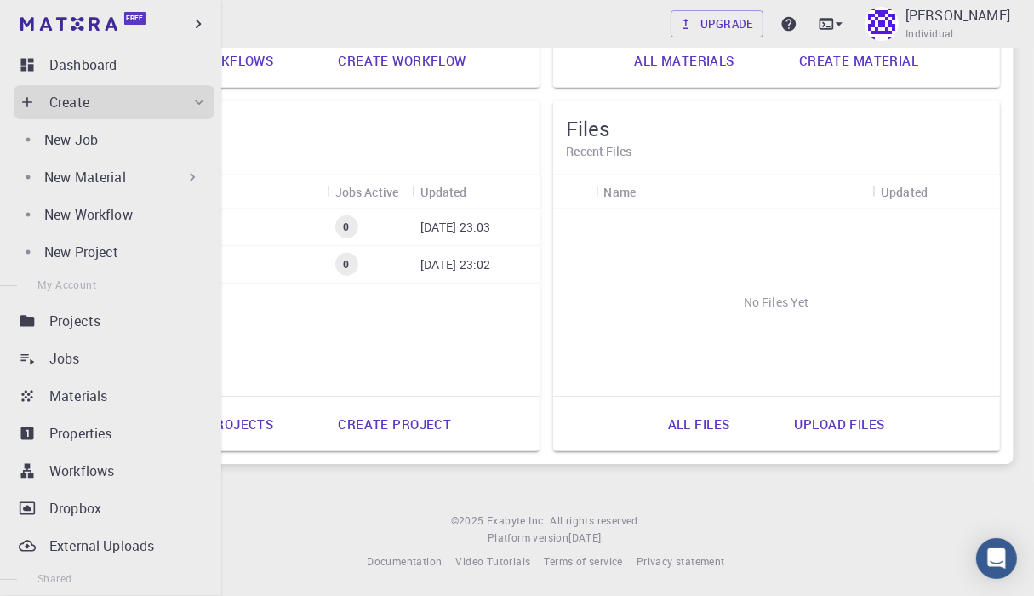
click at [187, 176] on icon at bounding box center [192, 176] width 17 height 17
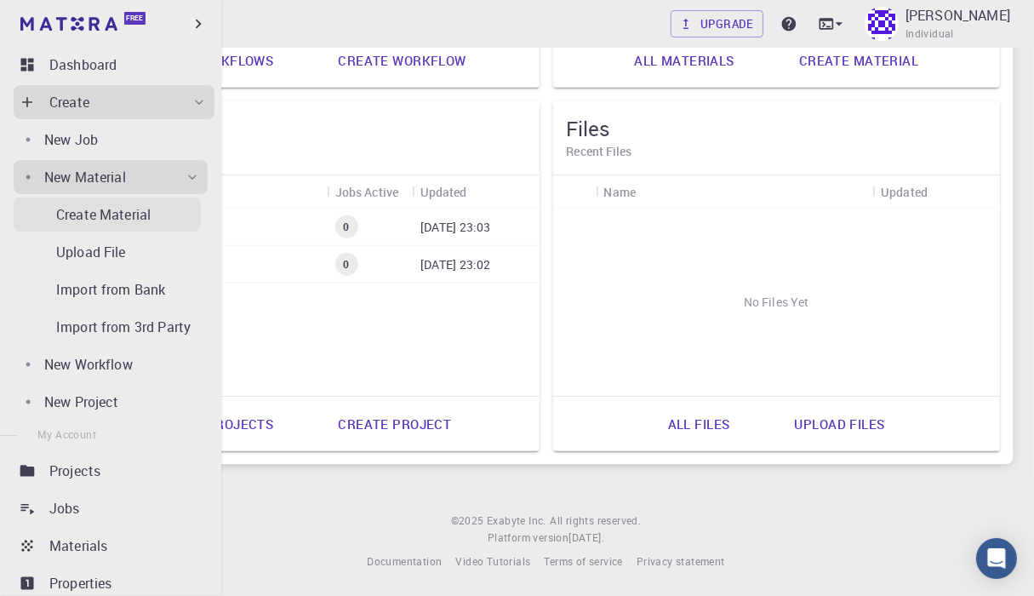
click at [145, 211] on p "Create Material" at bounding box center [103, 214] width 94 height 20
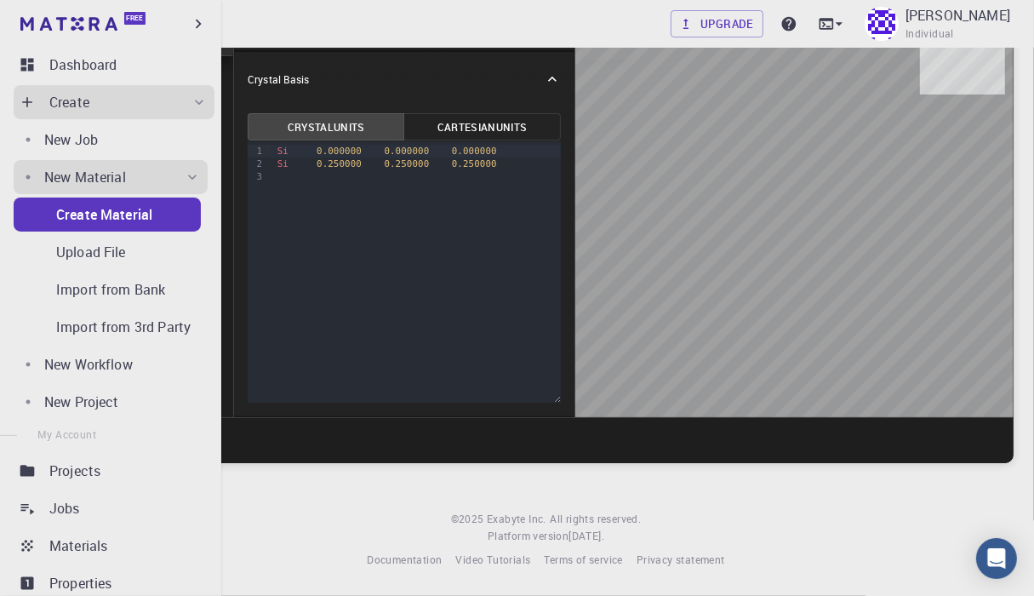
scroll to position [129, 0]
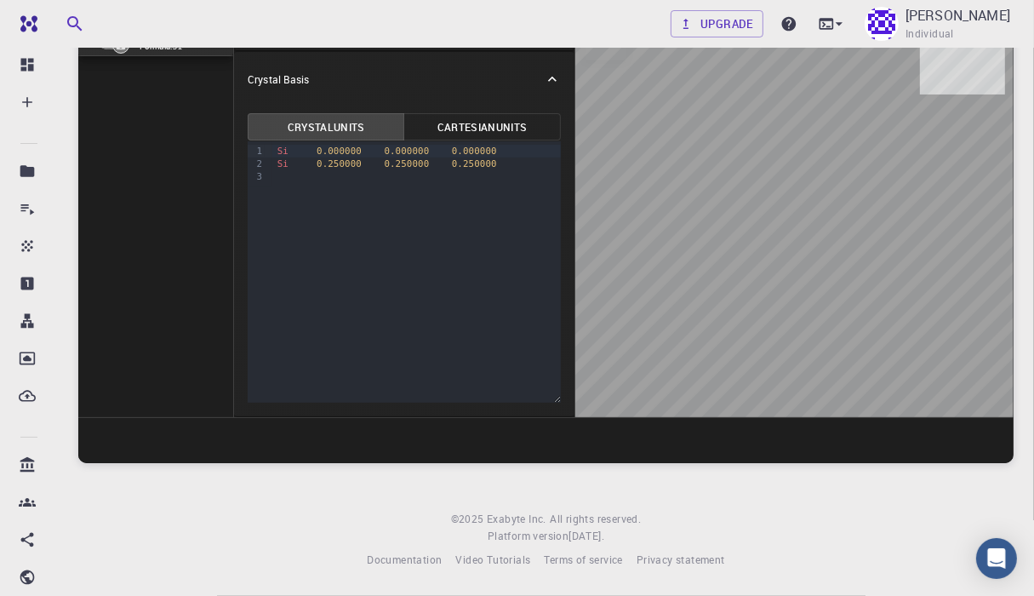
drag, startPoint x: 768, startPoint y: 271, endPoint x: 801, endPoint y: 77, distance: 197.5
click at [766, 63] on div at bounding box center [794, 213] width 438 height 408
